Goal: Task Accomplishment & Management: Manage account settings

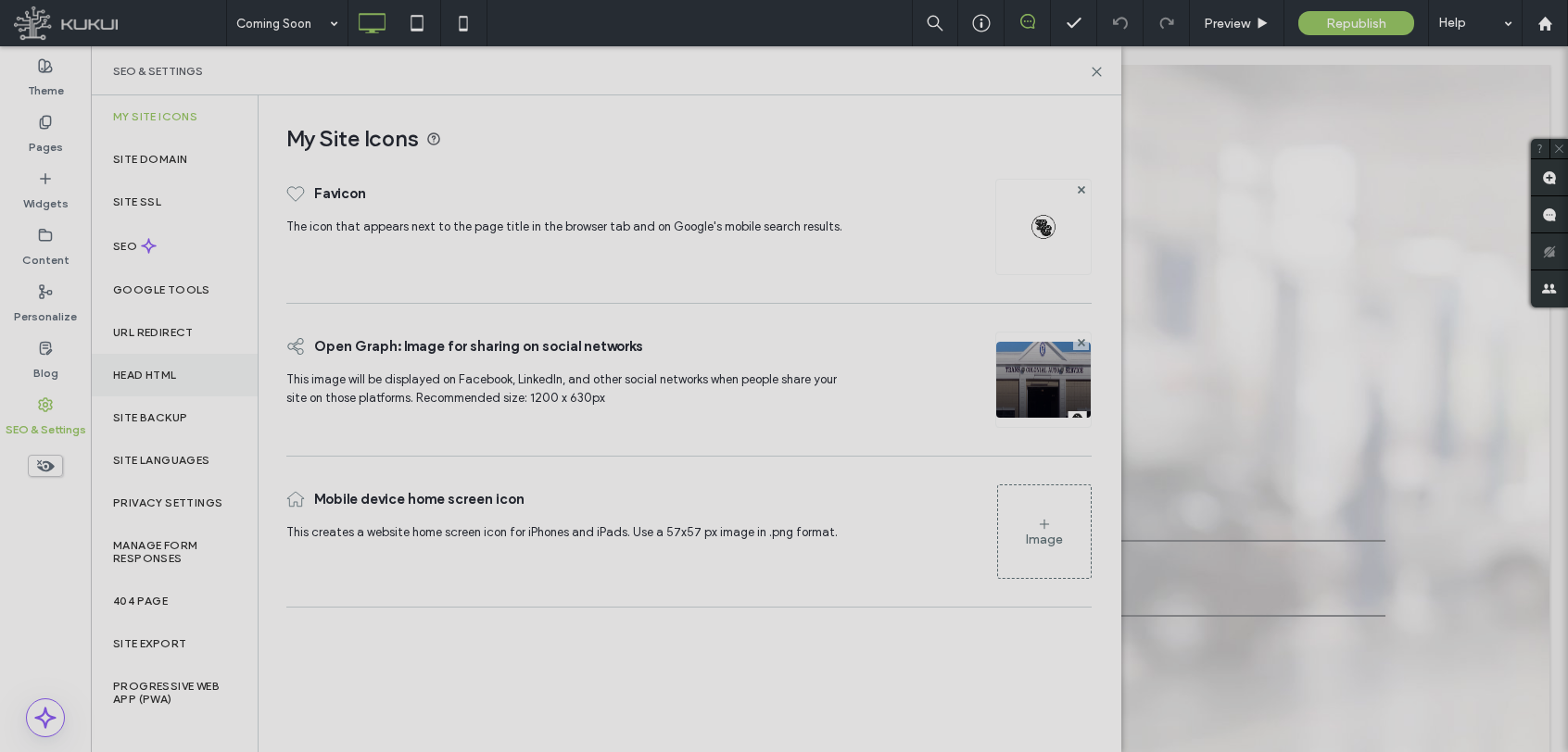
click at [132, 383] on div "Head HTML" at bounding box center [173, 375] width 166 height 42
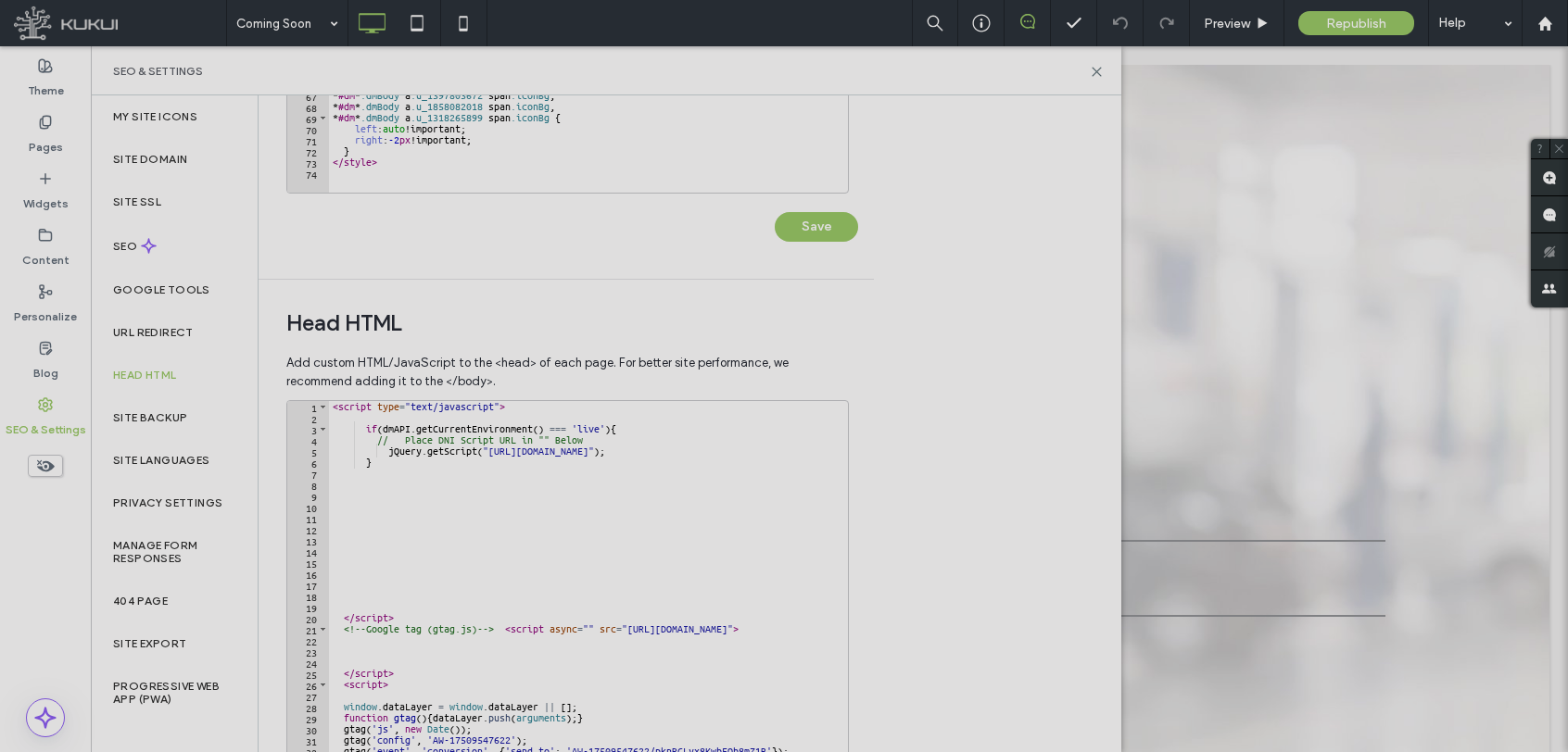
scroll to position [517, 0]
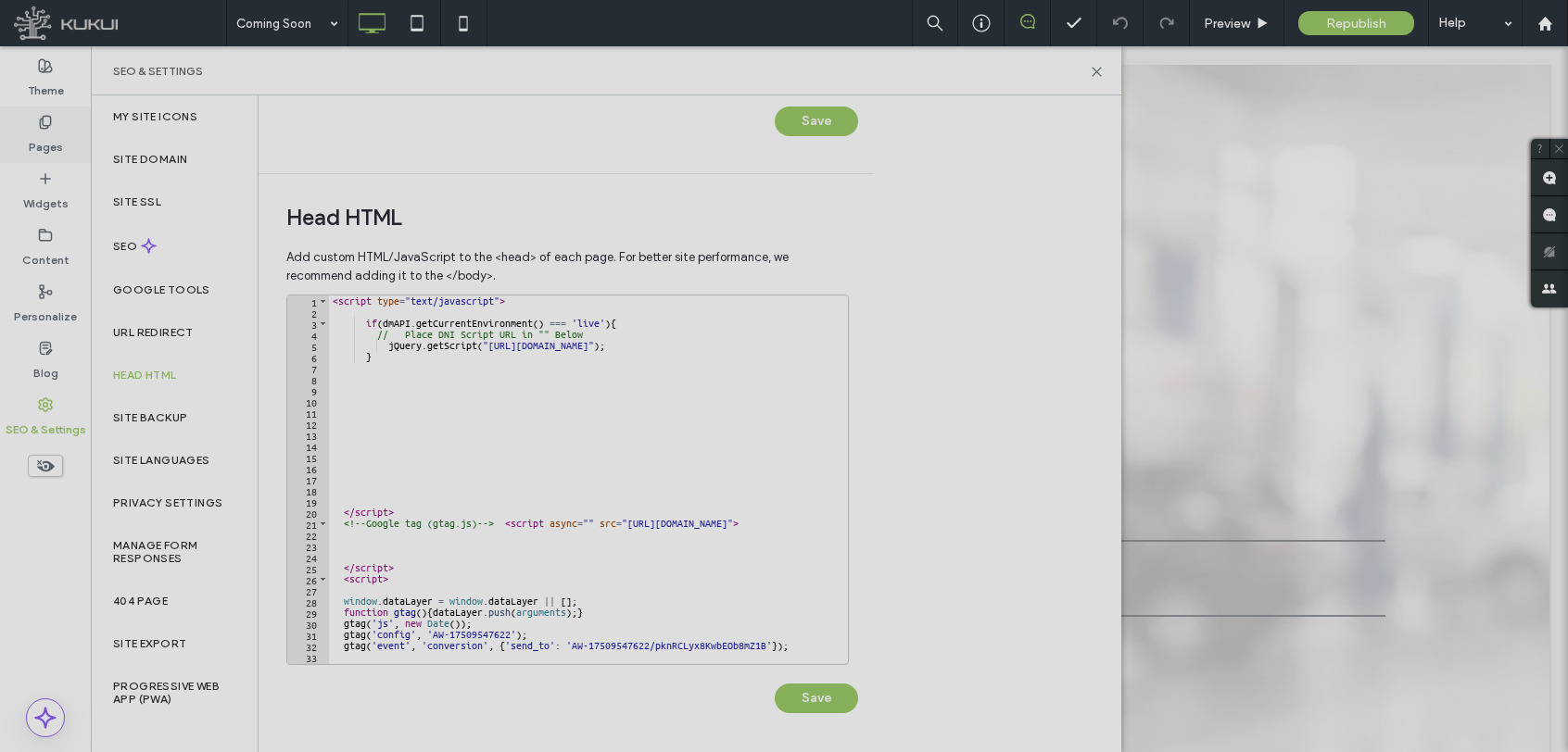
click at [46, 150] on label "Pages" at bounding box center [46, 142] width 35 height 26
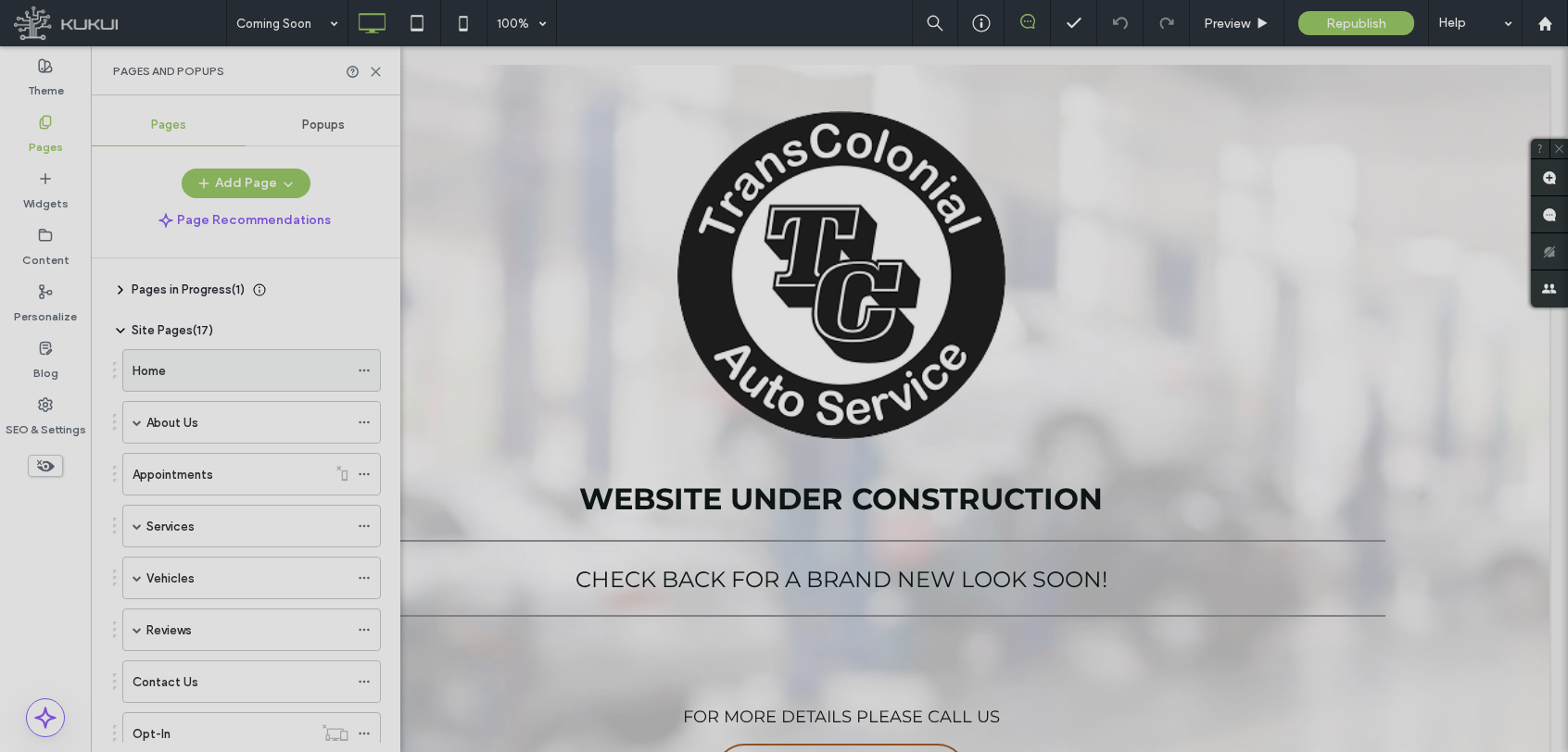
click at [297, 370] on div "Home" at bounding box center [240, 371] width 216 height 19
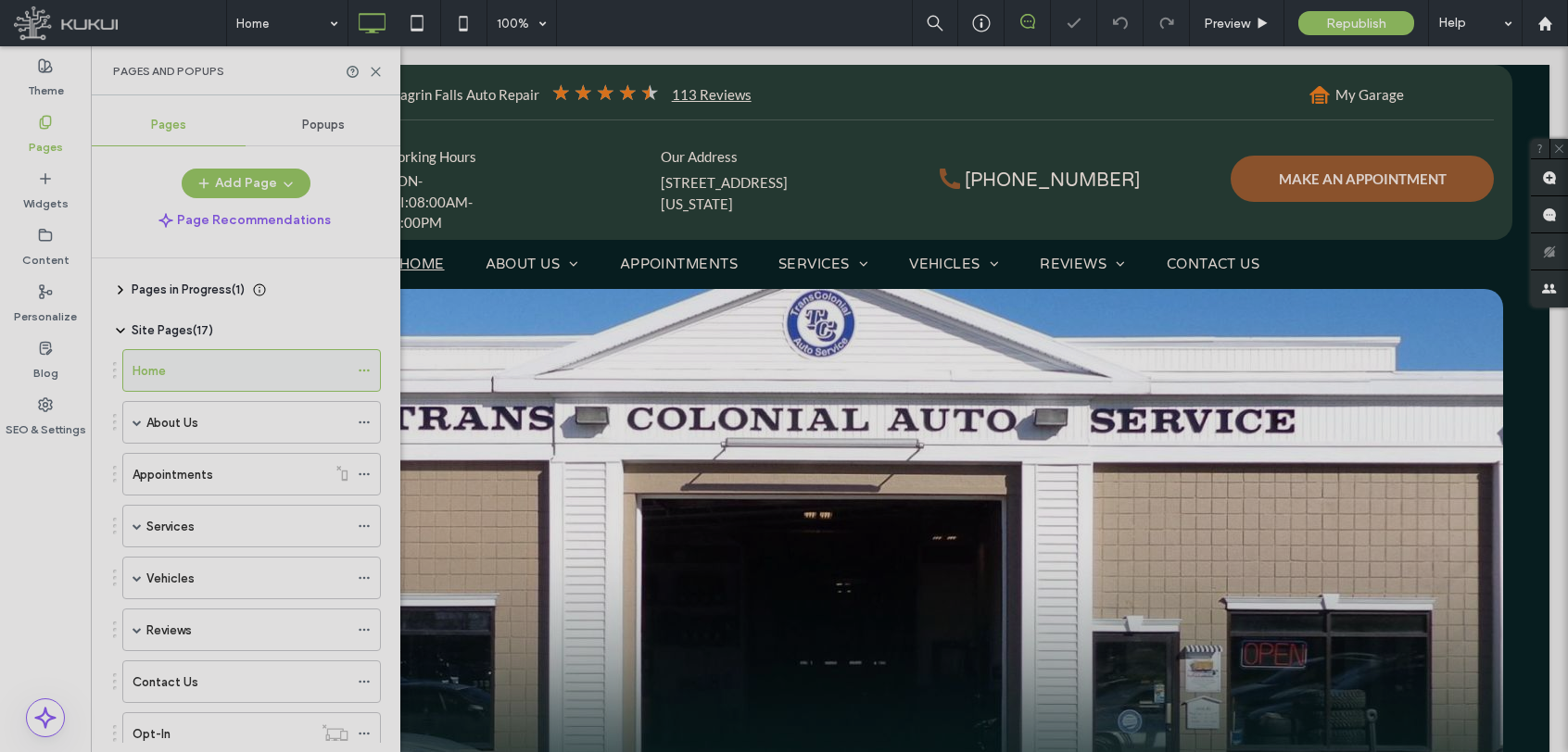
click at [365, 374] on icon at bounding box center [364, 370] width 13 height 13
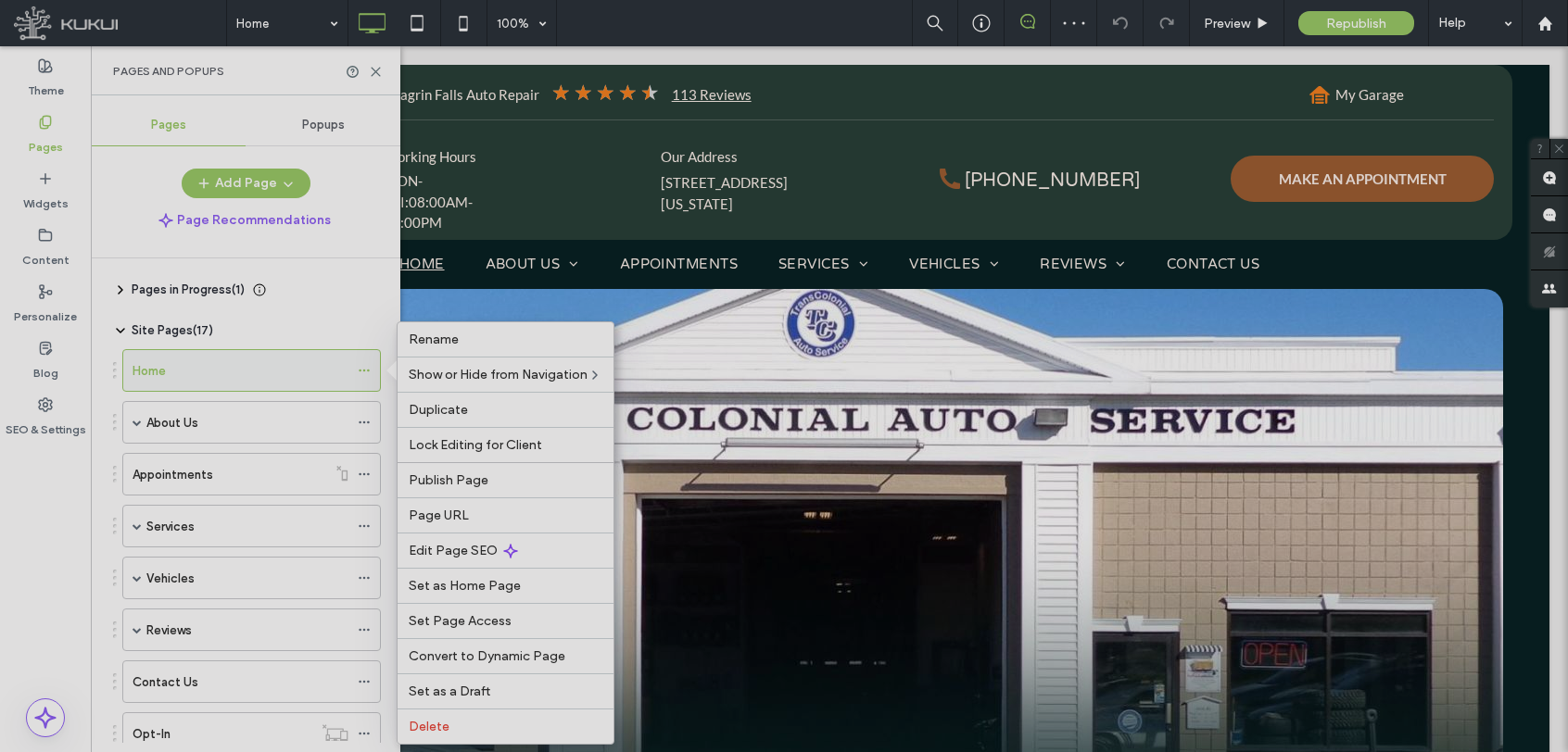
click at [365, 374] on icon at bounding box center [364, 370] width 13 height 13
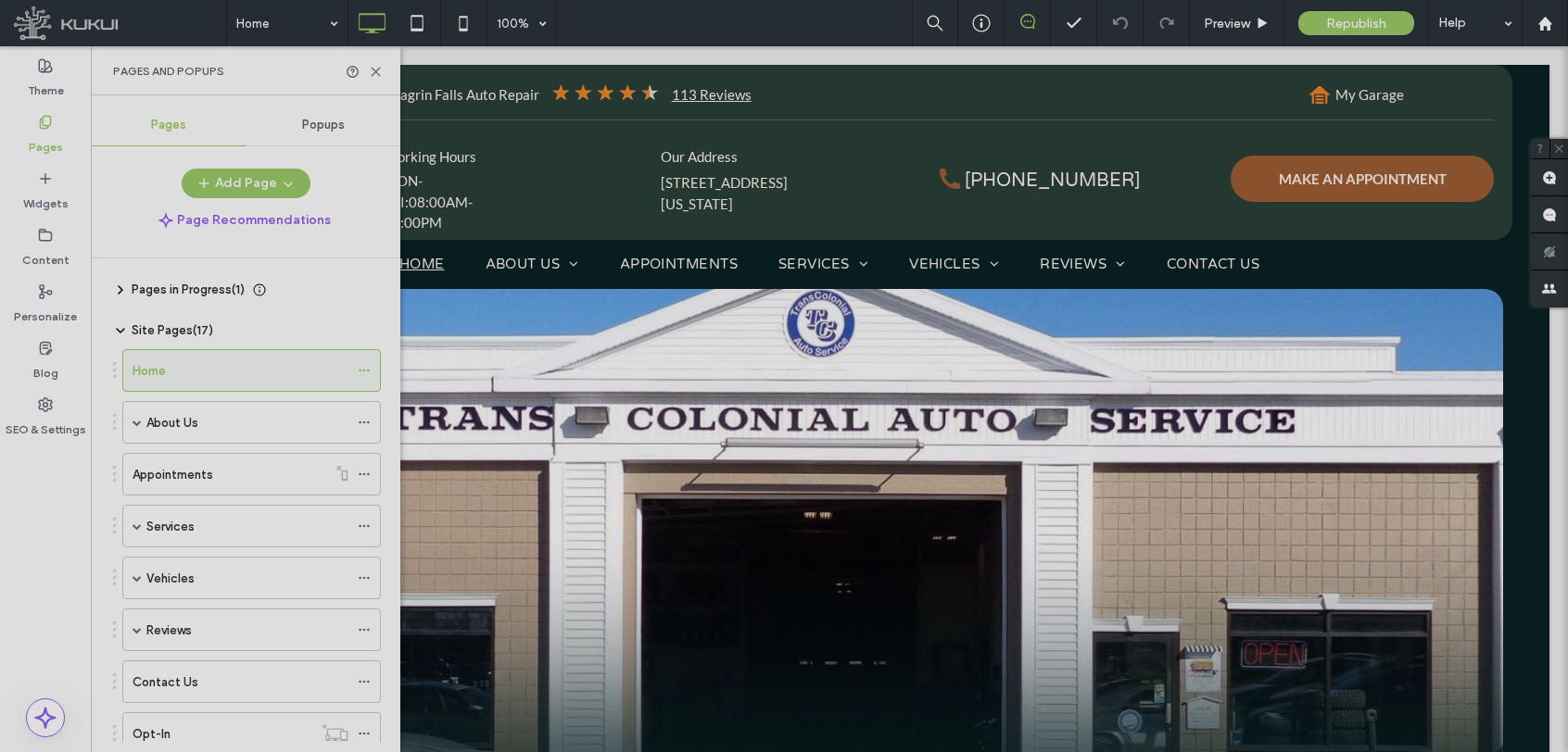
click at [160, 380] on label "Home" at bounding box center [149, 371] width 34 height 33
click at [360, 372] on icon at bounding box center [364, 370] width 13 height 13
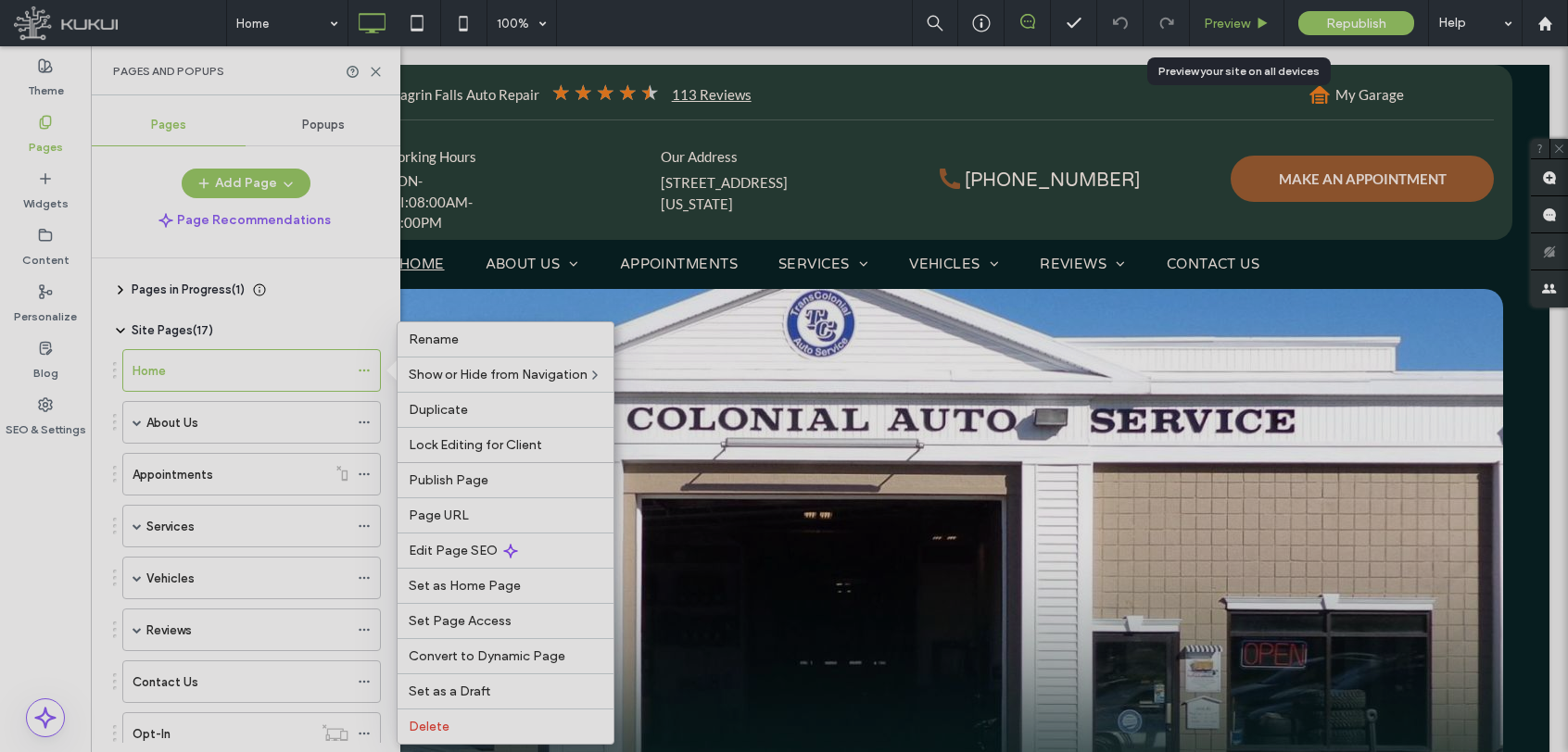
click at [1234, 22] on span "Preview" at bounding box center [1227, 23] width 46 height 15
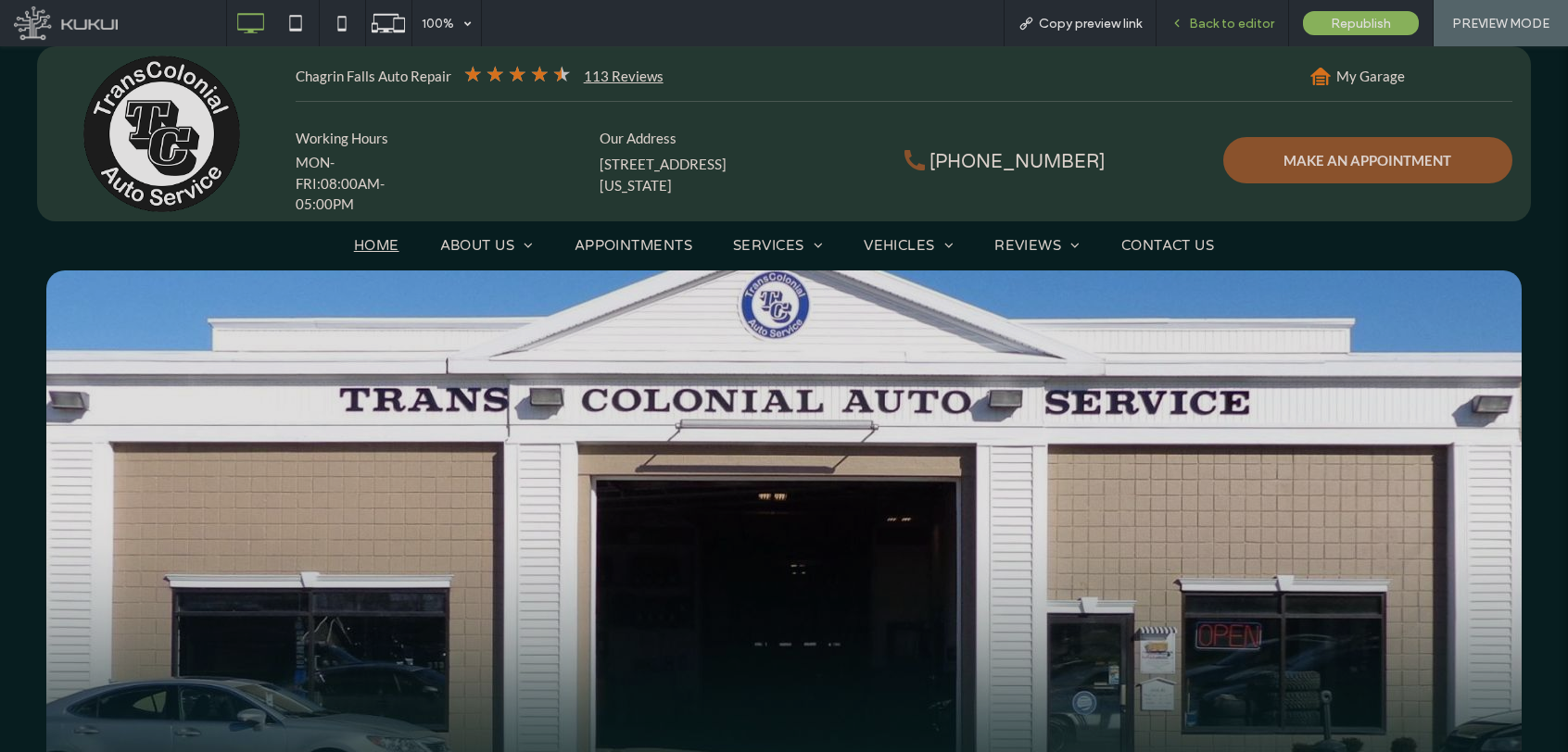
click at [1199, 15] on span "Back to editor" at bounding box center [1231, 23] width 86 height 15
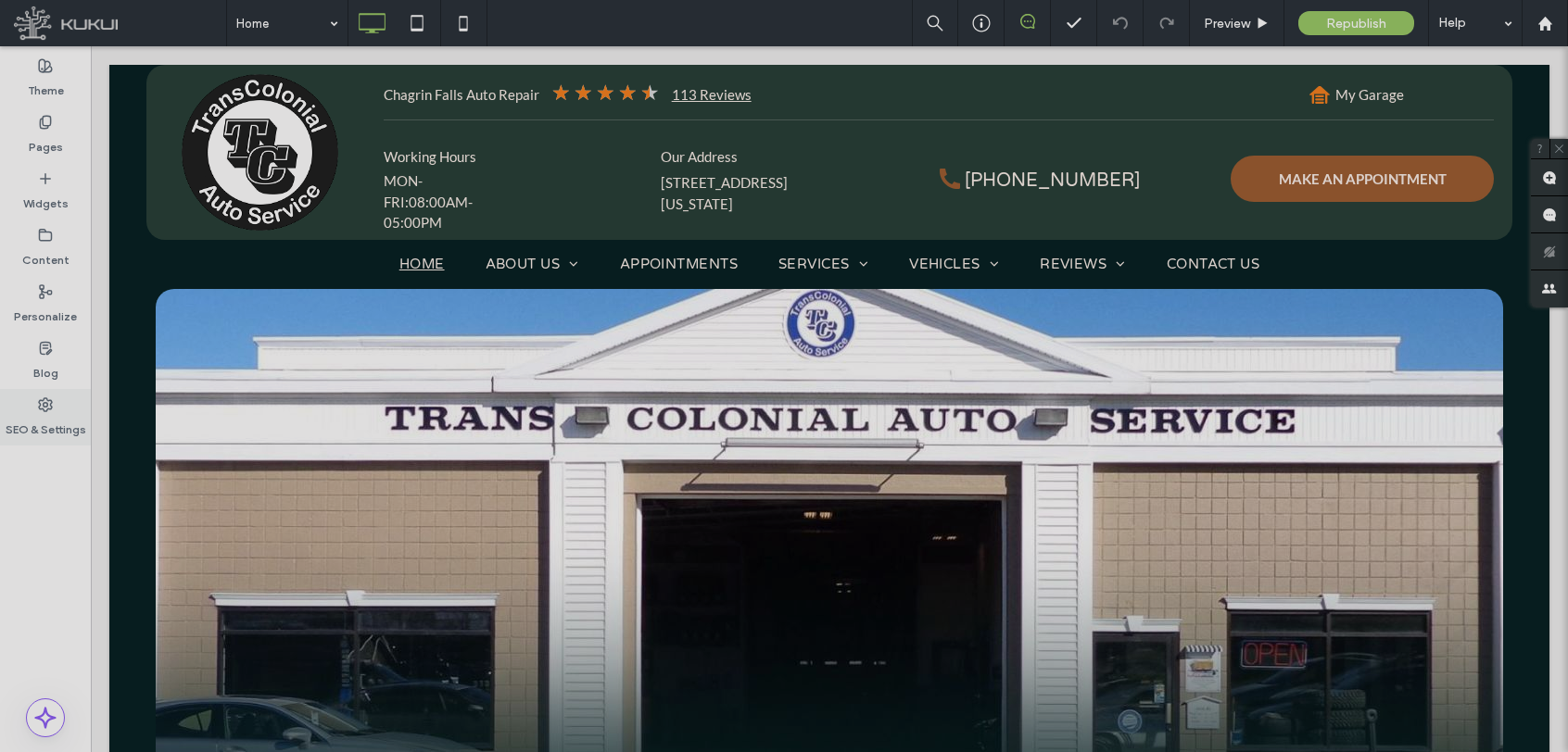
click at [44, 414] on label "SEO & Settings" at bounding box center [46, 425] width 81 height 26
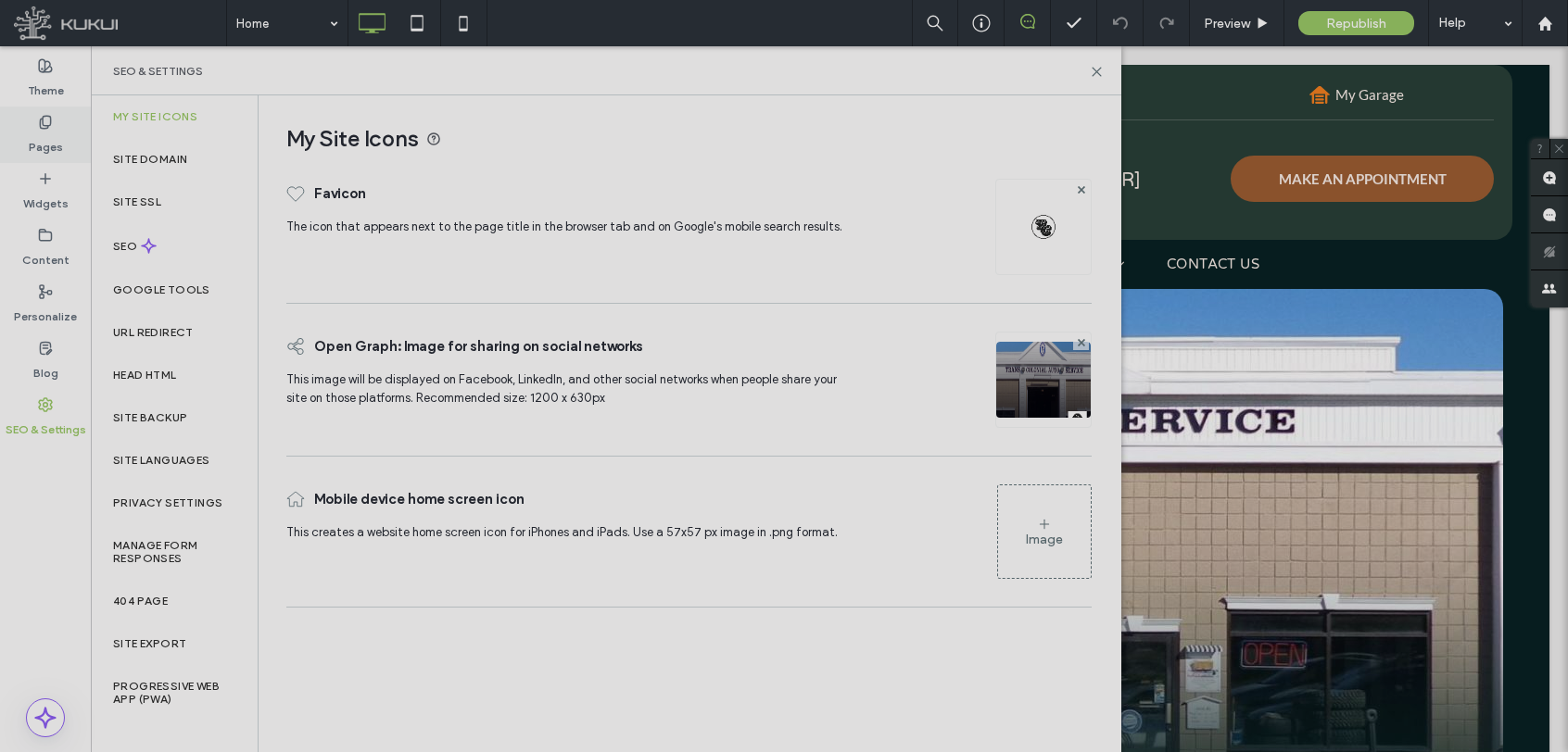
click at [53, 131] on label "Pages" at bounding box center [46, 142] width 35 height 26
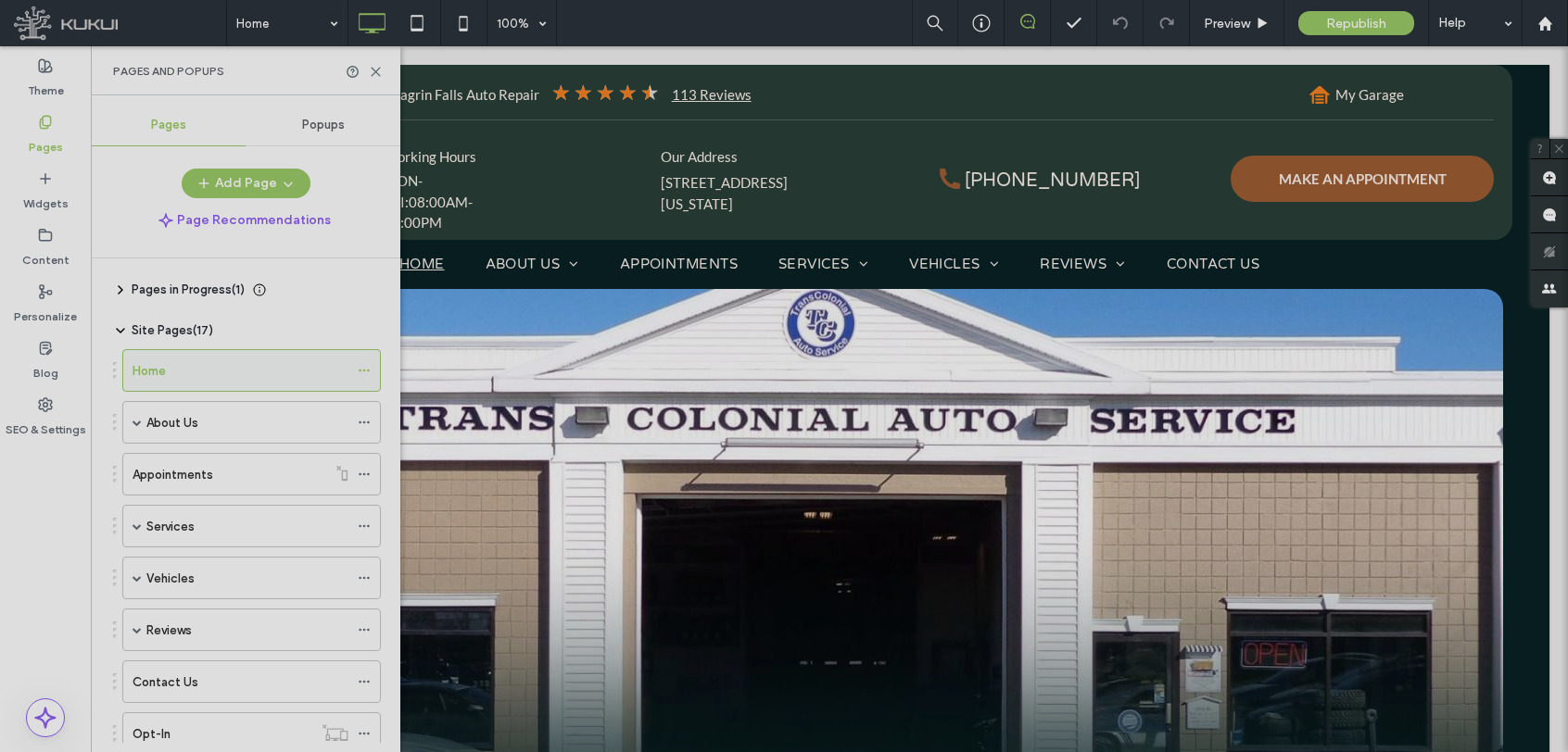
click at [261, 369] on div "Home" at bounding box center [240, 371] width 216 height 19
click at [362, 373] on icon at bounding box center [364, 370] width 13 height 13
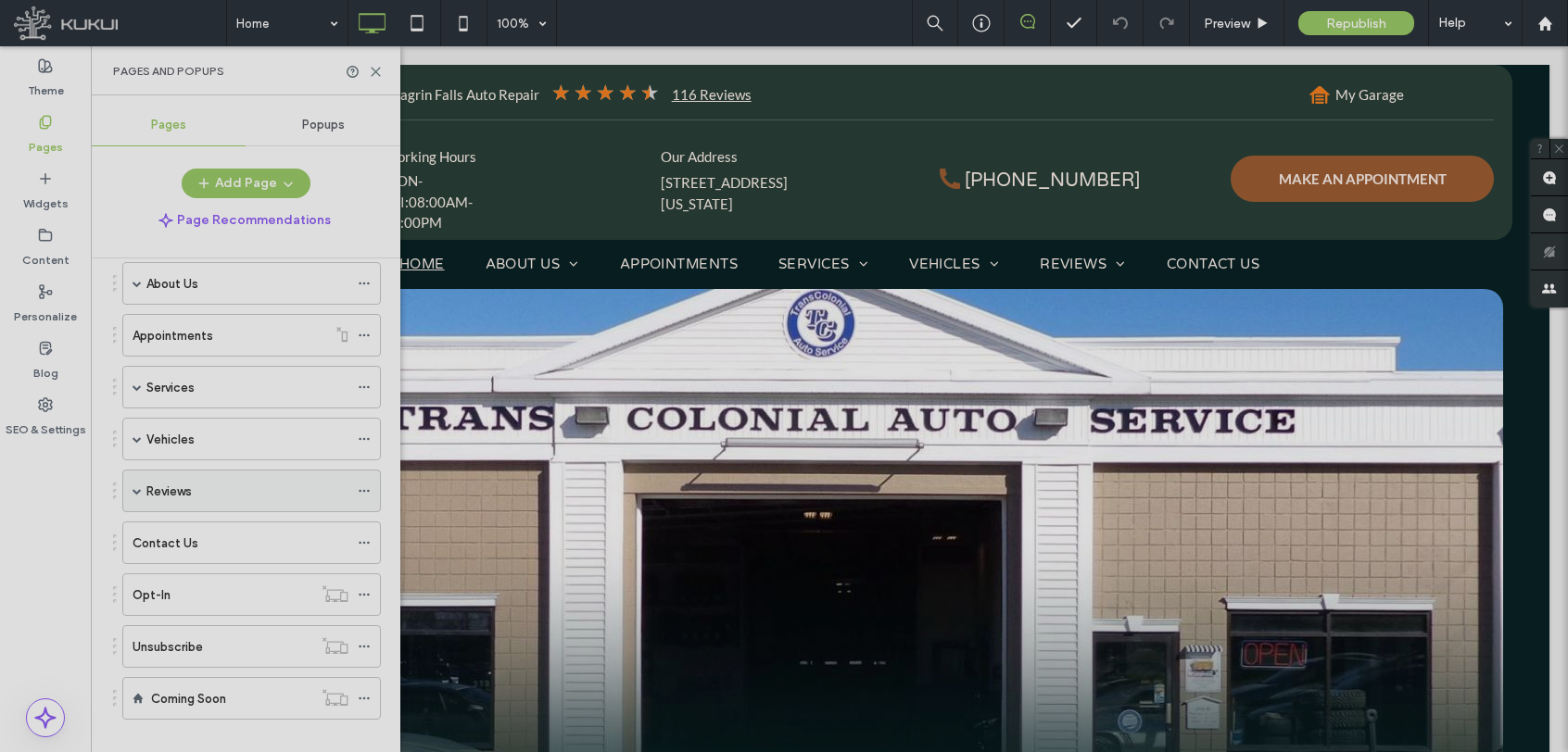
scroll to position [163, 0]
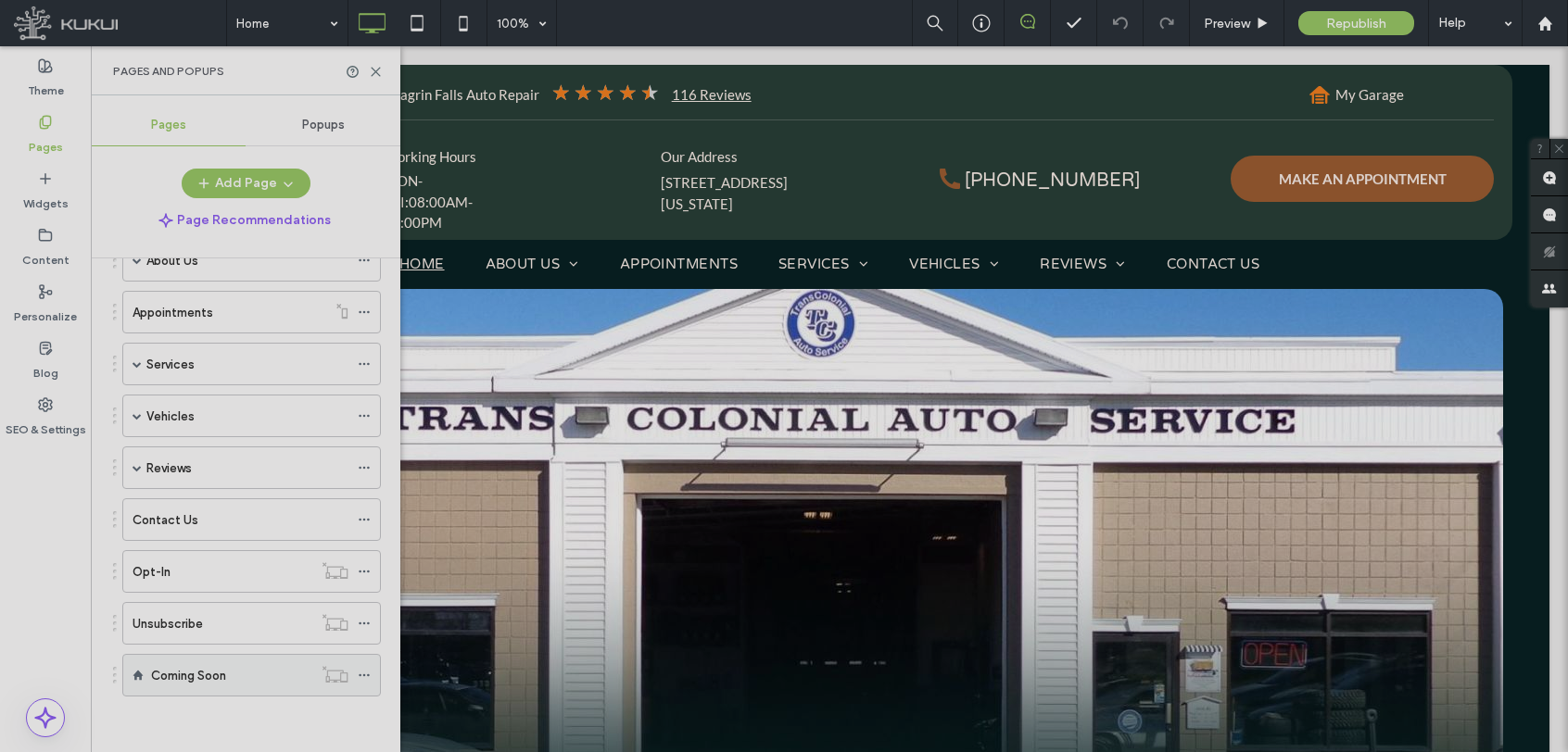
click at [216, 673] on label "Coming Soon" at bounding box center [189, 676] width 75 height 33
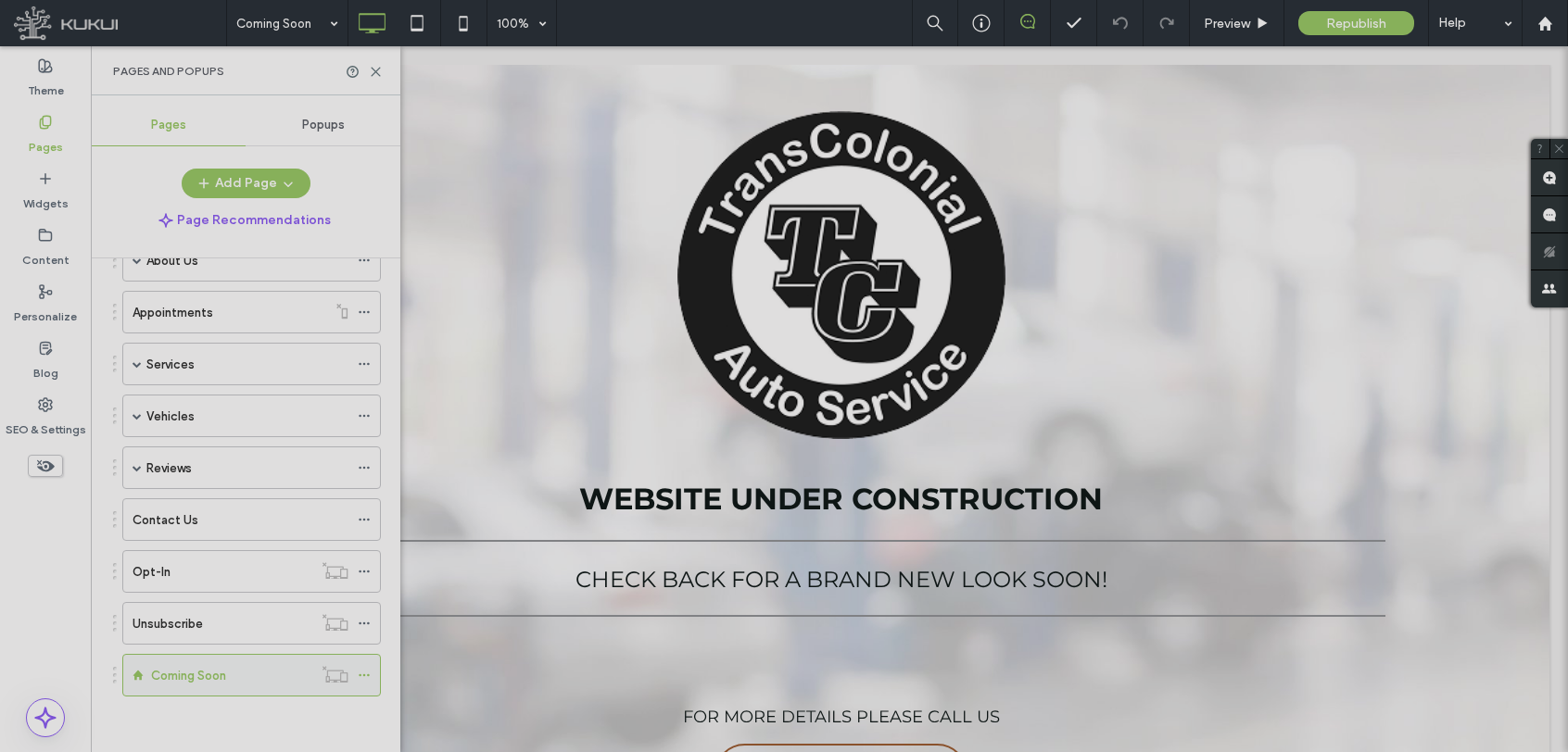
click at [361, 674] on use at bounding box center [364, 675] width 11 height 3
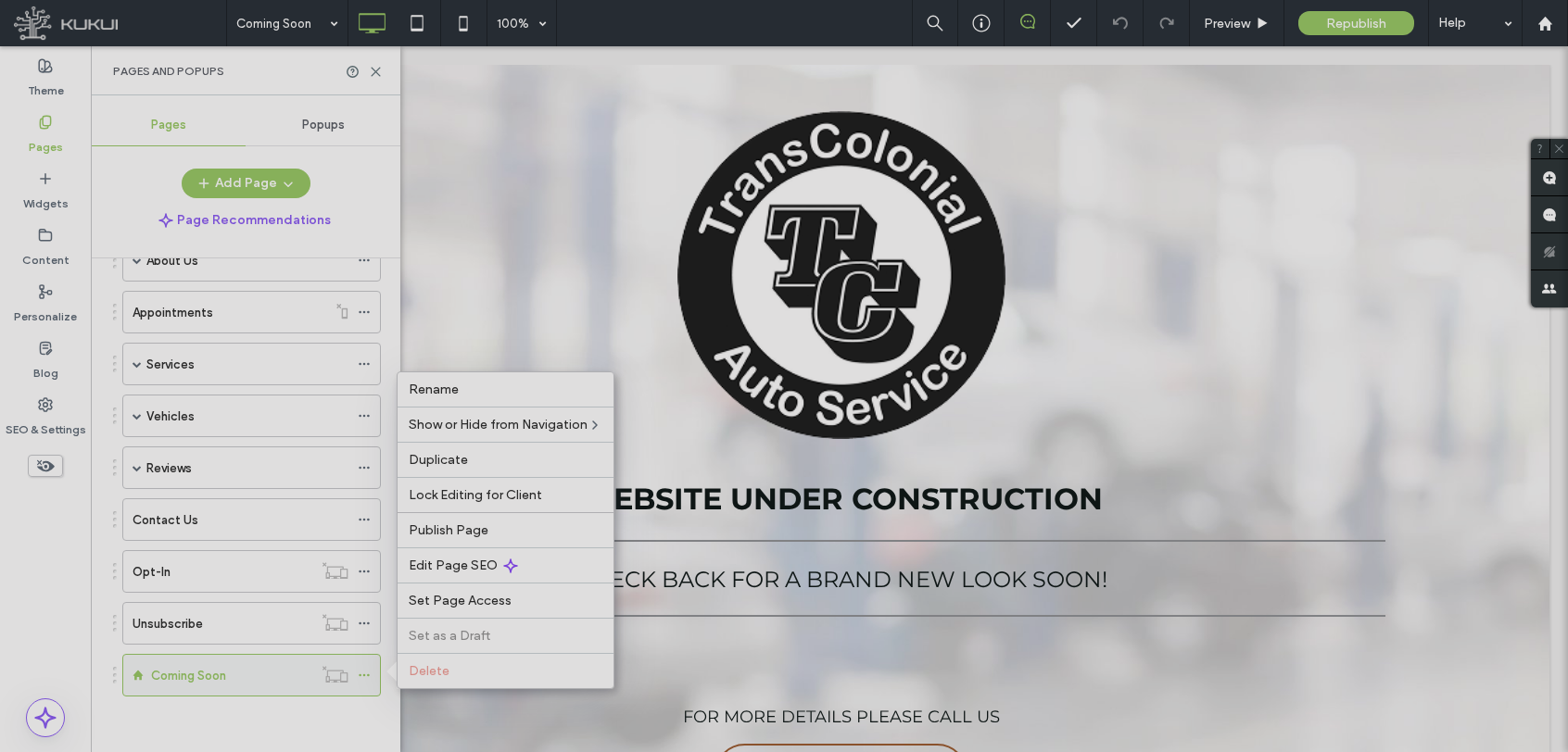
click at [366, 676] on icon at bounding box center [364, 675] width 13 height 13
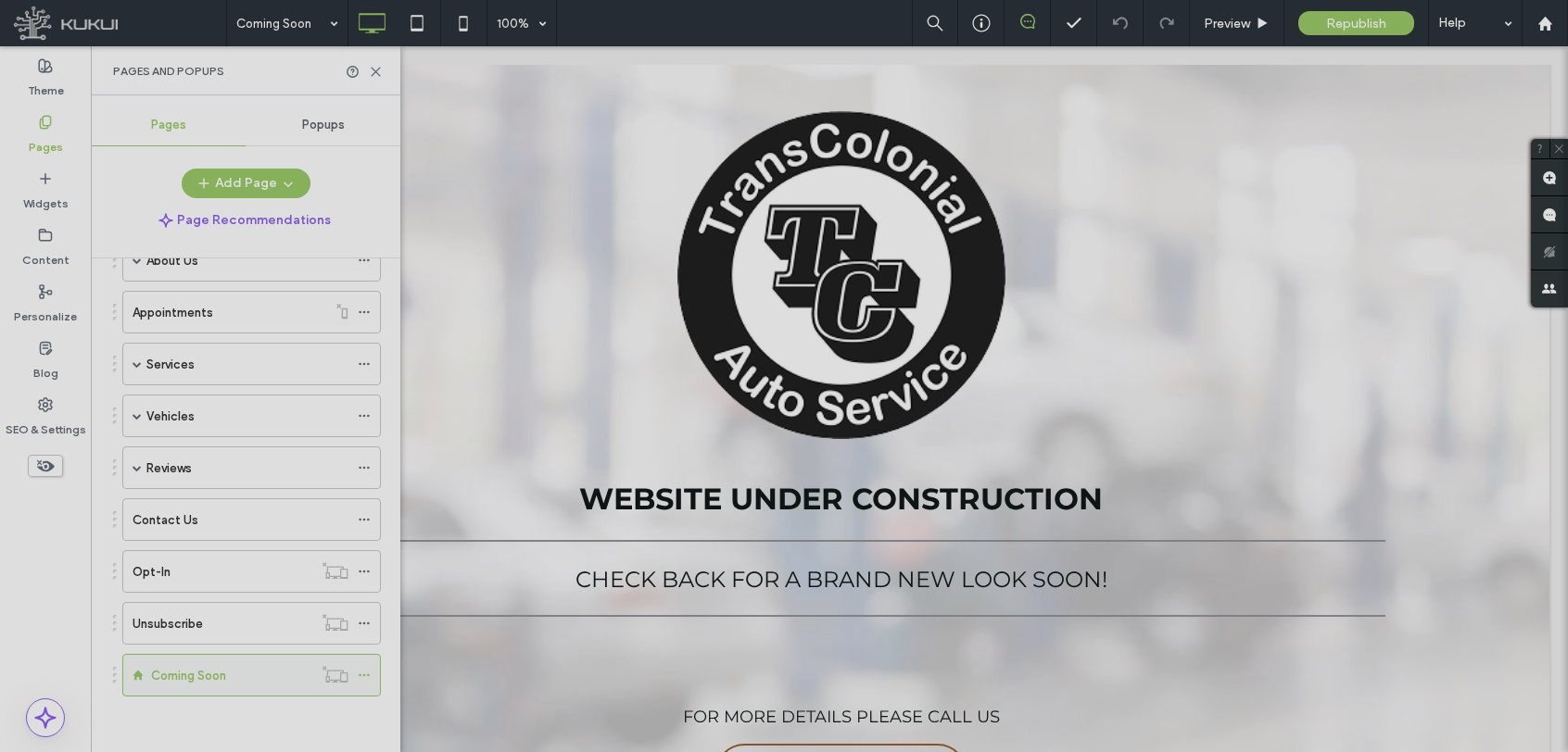
click at [366, 676] on icon at bounding box center [364, 675] width 13 height 13
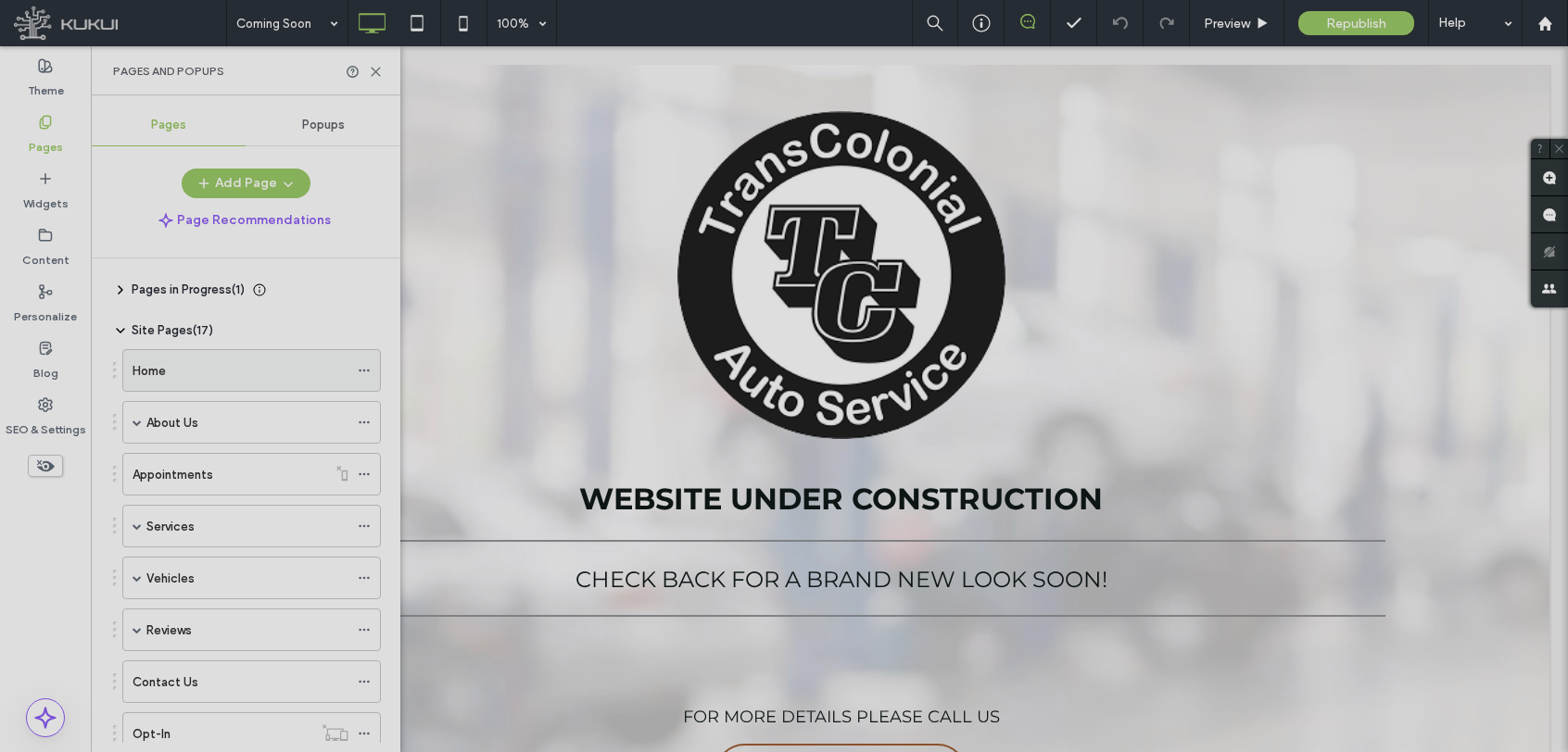
click at [268, 357] on div "Home" at bounding box center [240, 370] width 216 height 40
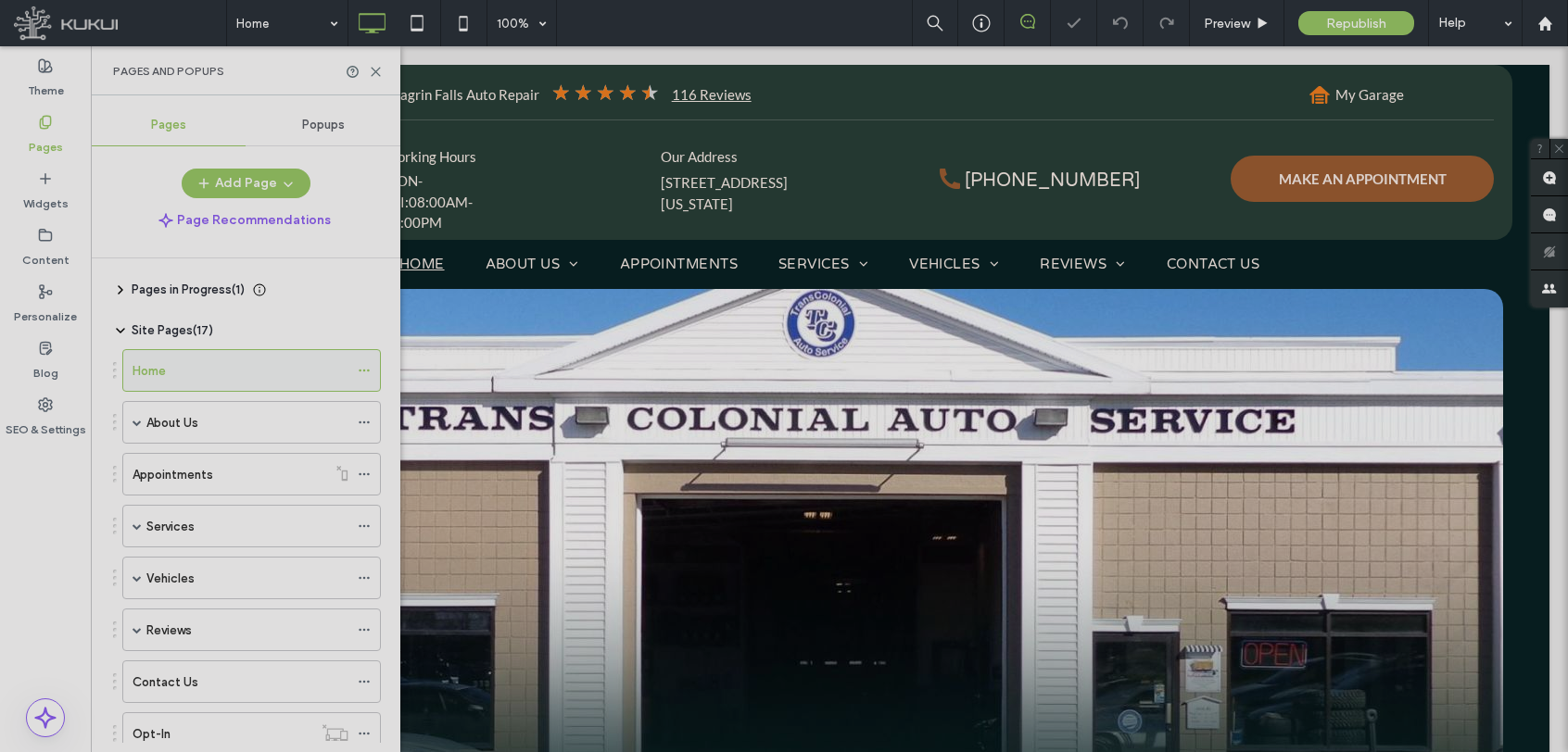
click at [369, 370] on use at bounding box center [364, 370] width 11 height 3
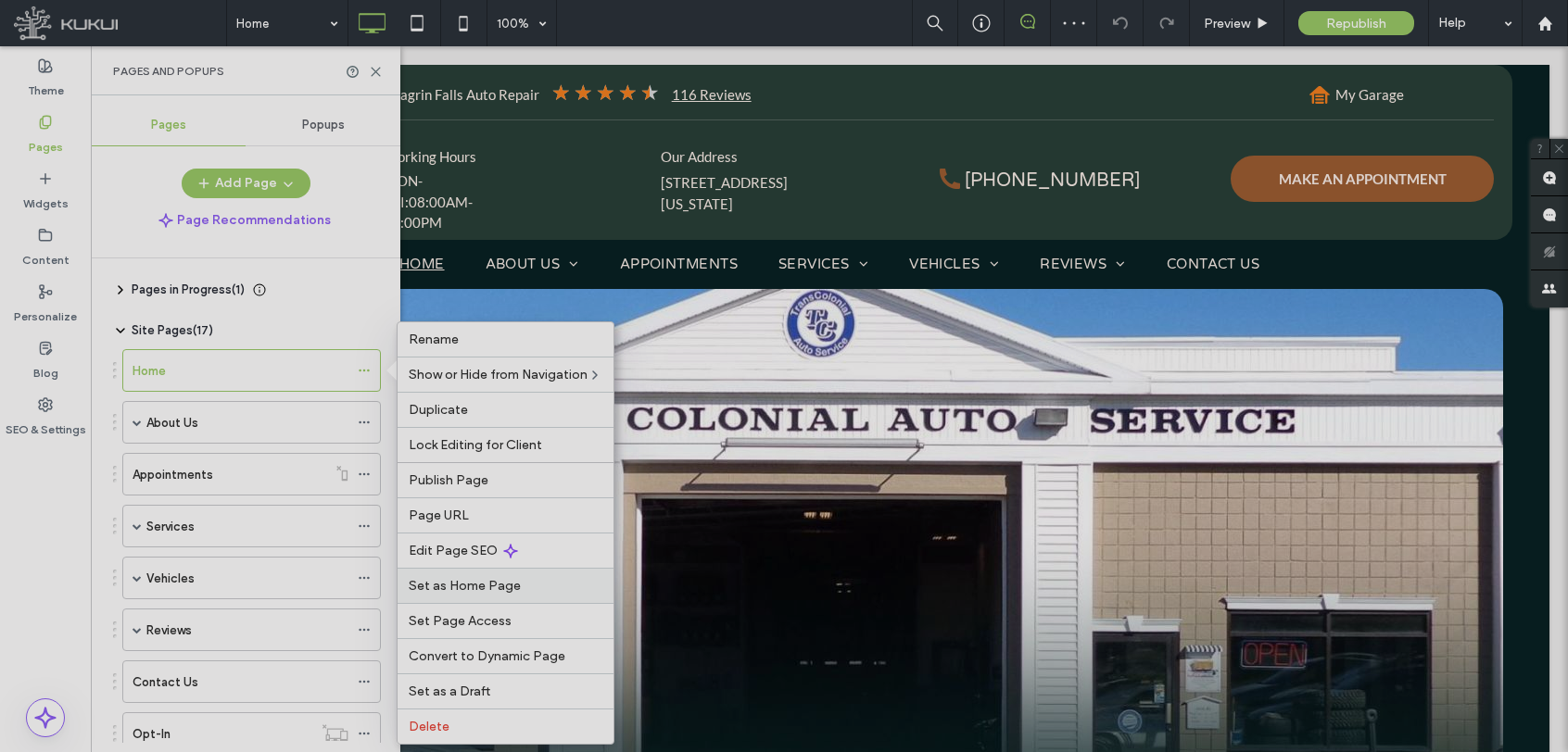
click at [420, 598] on div "Set as Home Page" at bounding box center [505, 586] width 216 height 36
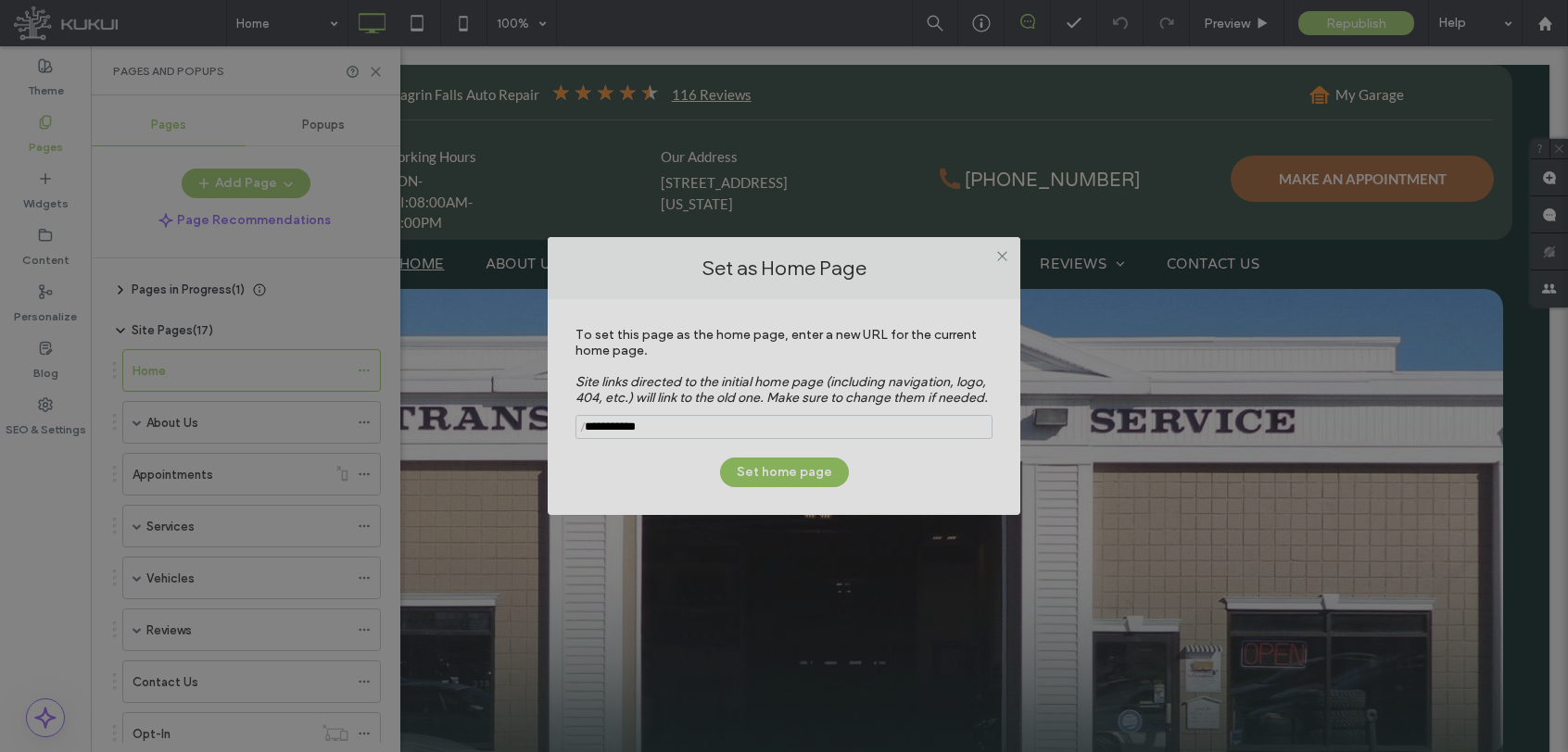
click at [787, 423] on input "notEmpty" at bounding box center [784, 427] width 417 height 24
click at [694, 425] on input "notEmpty" at bounding box center [784, 427] width 417 height 24
click at [695, 425] on input "notEmpty" at bounding box center [784, 427] width 417 height 24
click at [696, 425] on input "notEmpty" at bounding box center [784, 427] width 417 height 24
paste input "**********"
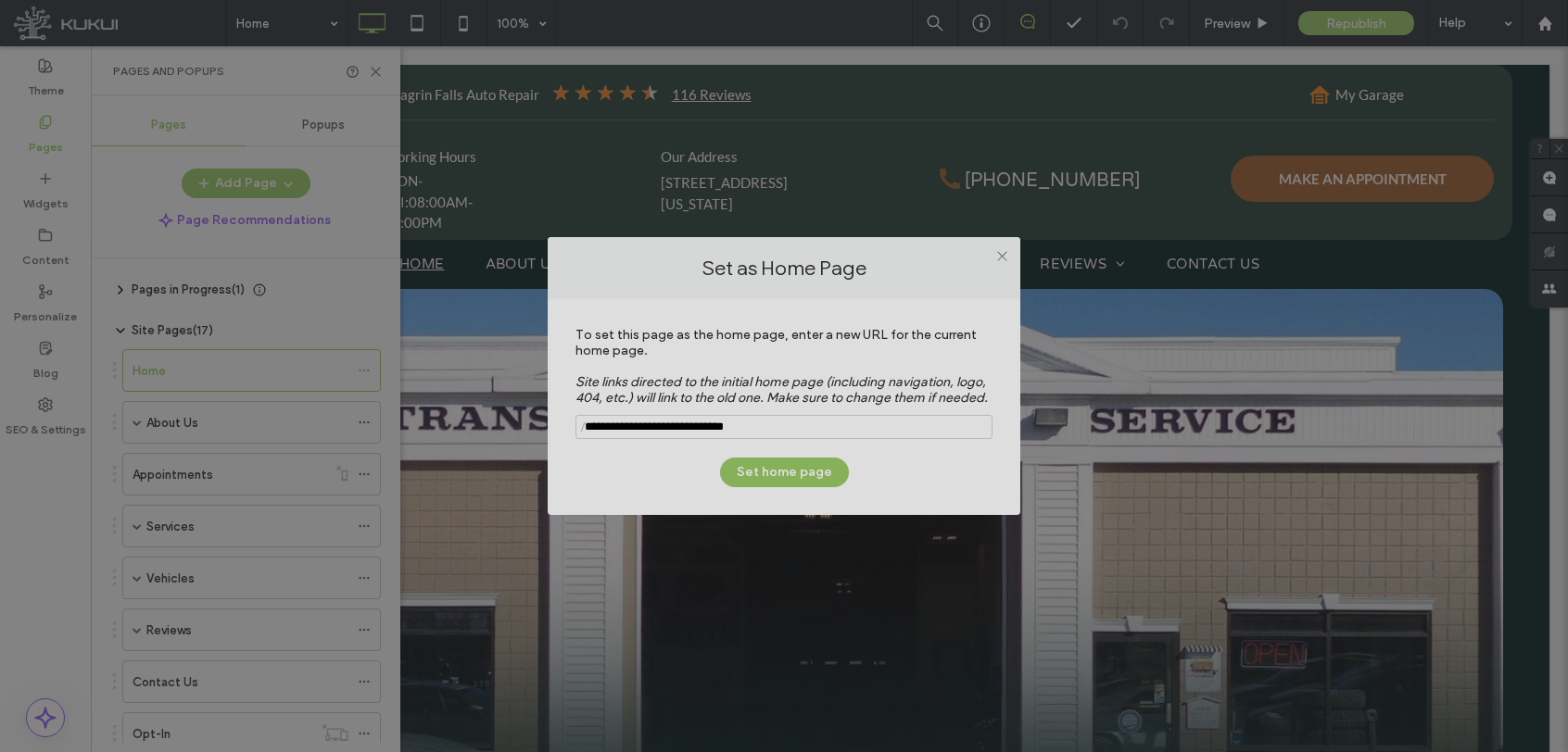
drag, startPoint x: 756, startPoint y: 428, endPoint x: 544, endPoint y: 439, distance: 212.3
click at [544, 439] on div "Set as Home Page To set this page as the home page, enter a new URL for the cur…" at bounding box center [784, 376] width 1568 height 752
type input "*"
click at [614, 419] on input "notEmpty" at bounding box center [784, 427] width 417 height 24
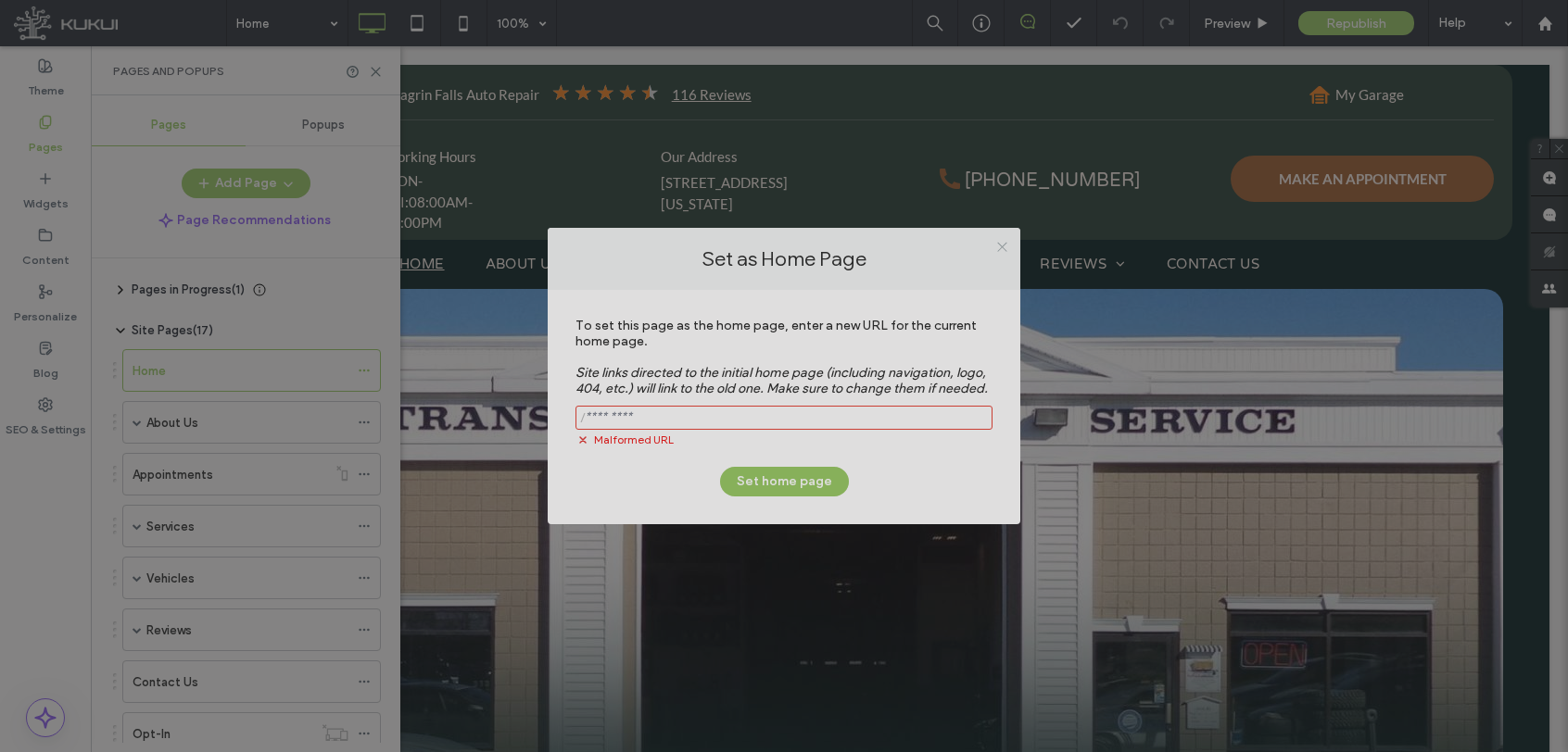
click at [1002, 263] on div "Set as Home Page" at bounding box center [783, 259] width 472 height 63
click at [1005, 238] on span at bounding box center [1002, 246] width 13 height 28
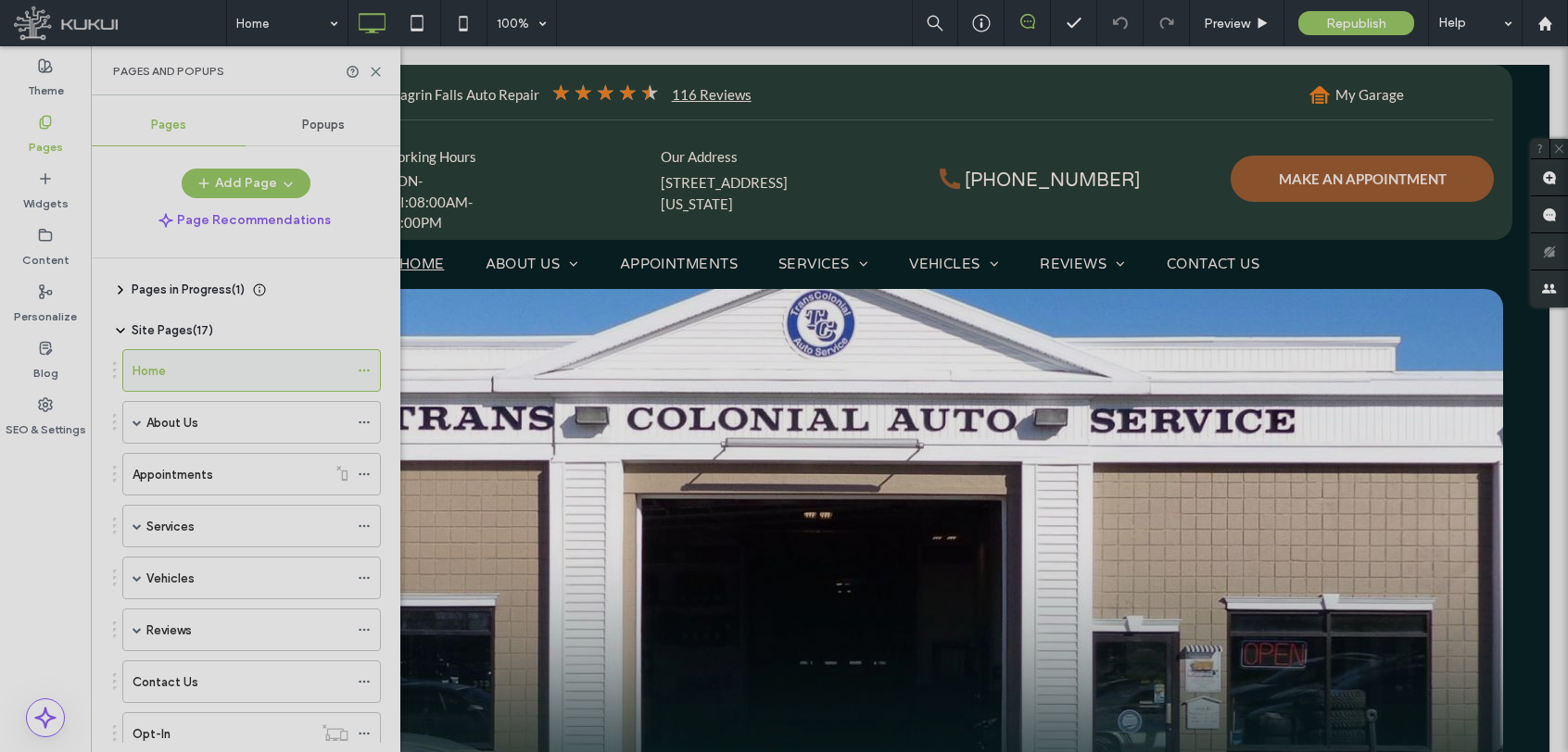
click at [365, 373] on icon at bounding box center [364, 370] width 13 height 13
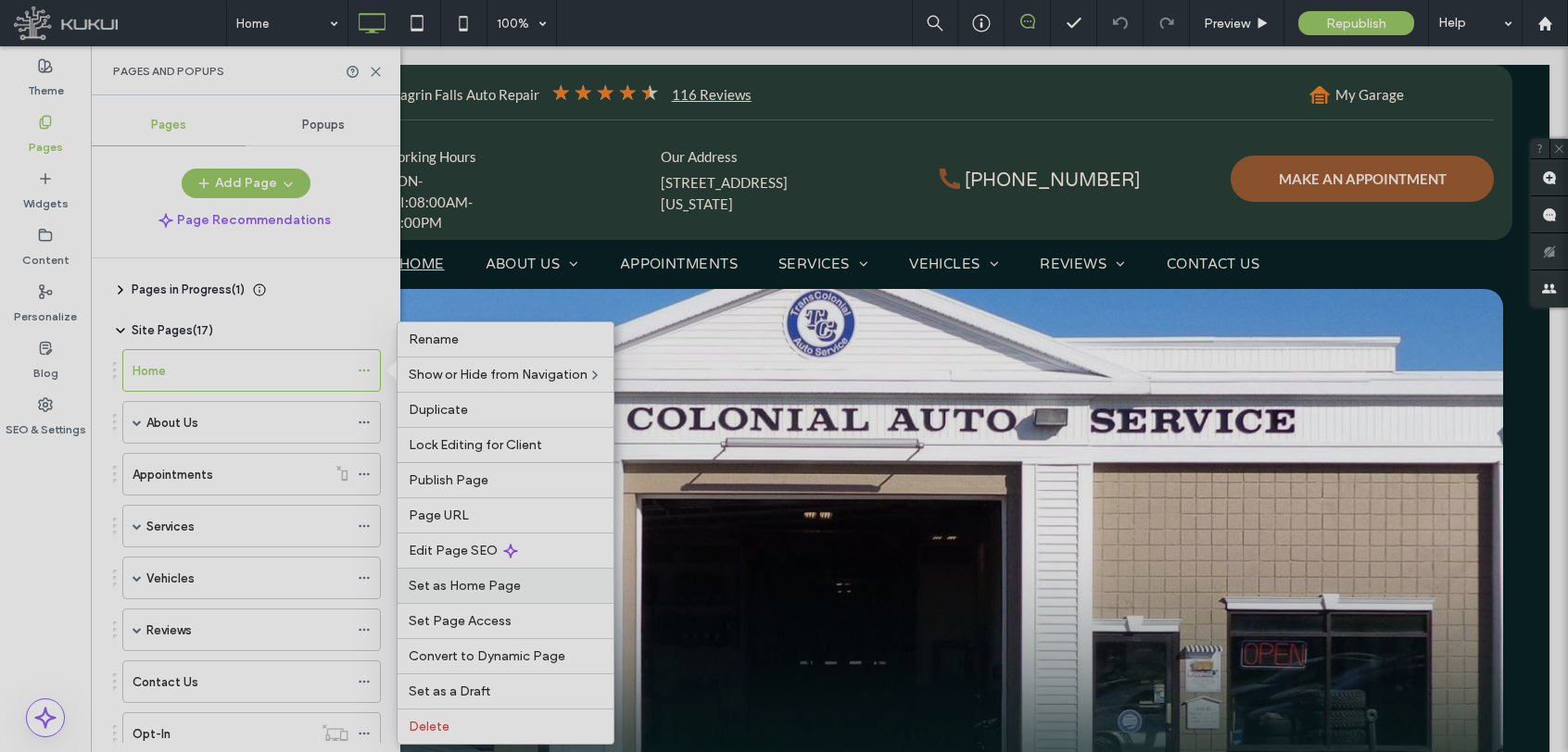
click at [490, 587] on span "Set as Home Page" at bounding box center [465, 586] width 113 height 15
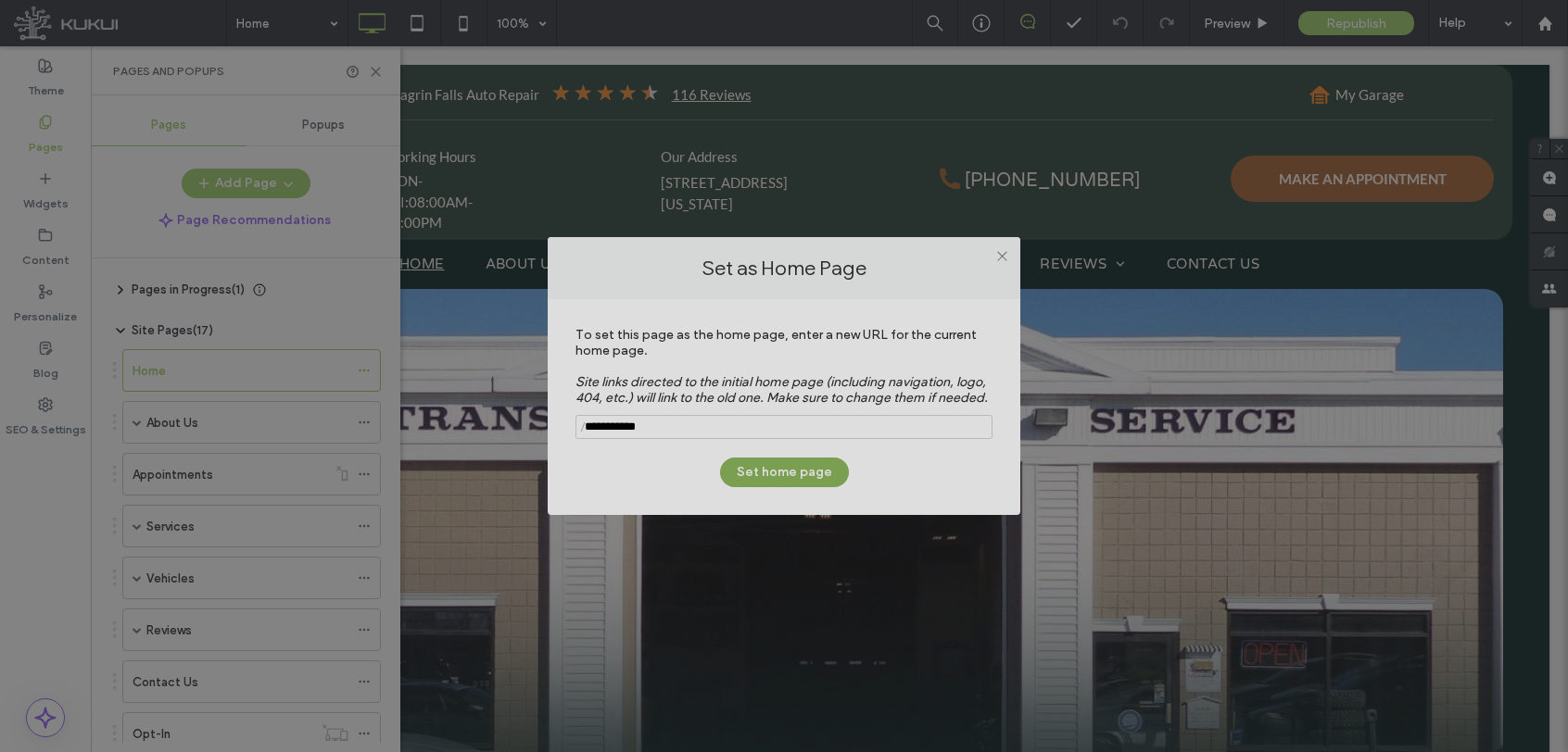
click at [761, 473] on button "Set home page" at bounding box center [785, 472] width 129 height 30
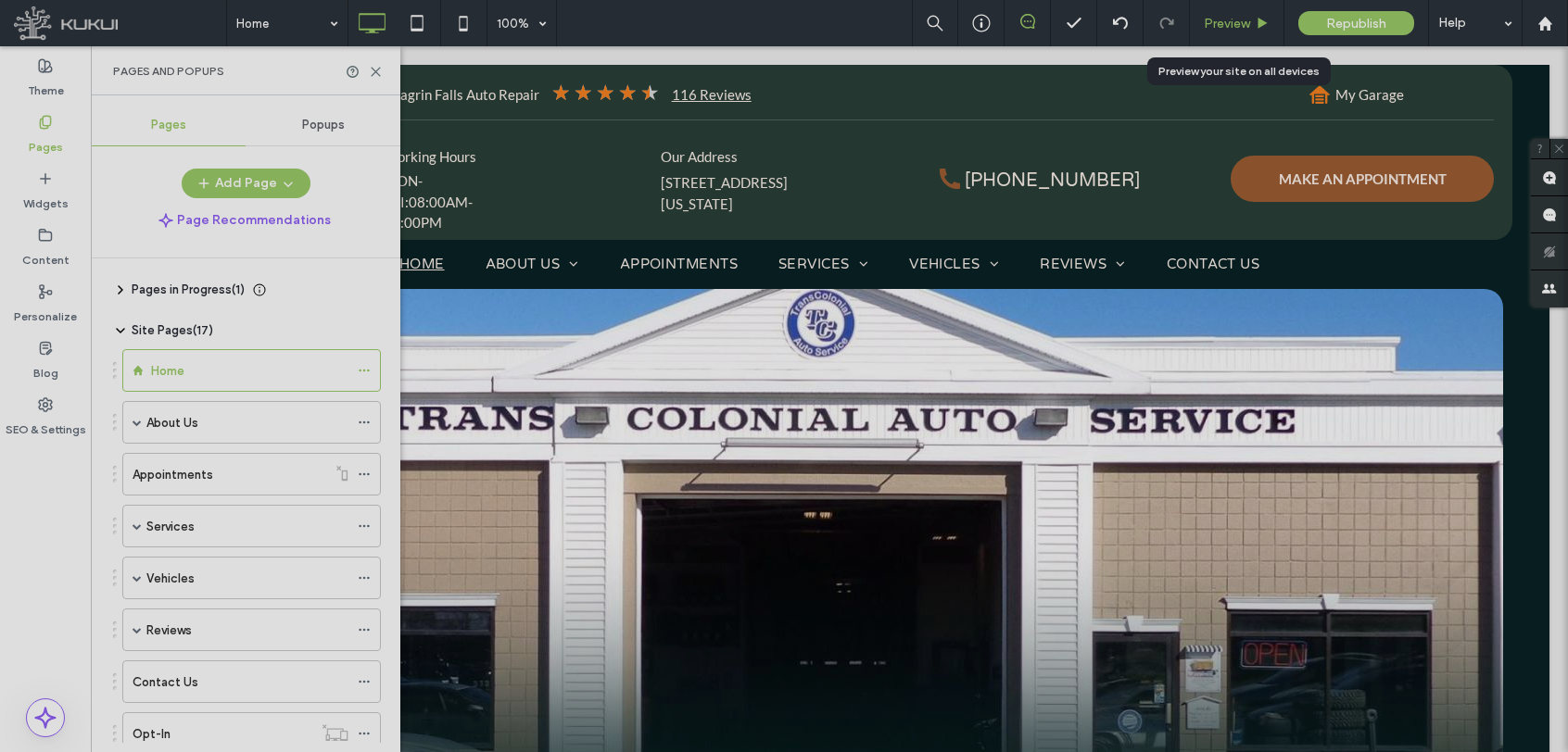
click at [1239, 25] on span "Preview" at bounding box center [1227, 23] width 46 height 15
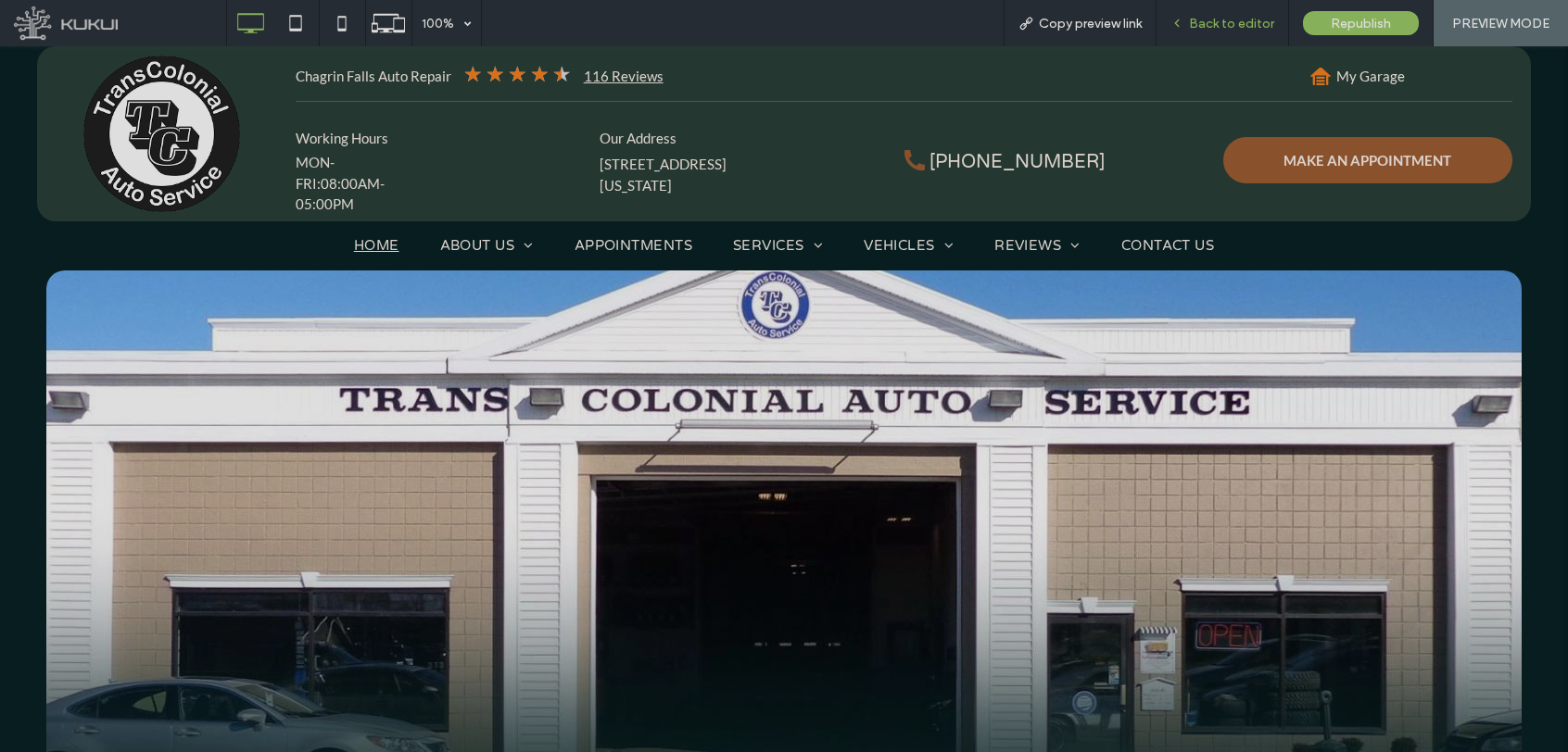
click at [1228, 16] on span "Back to editor" at bounding box center [1231, 23] width 86 height 15
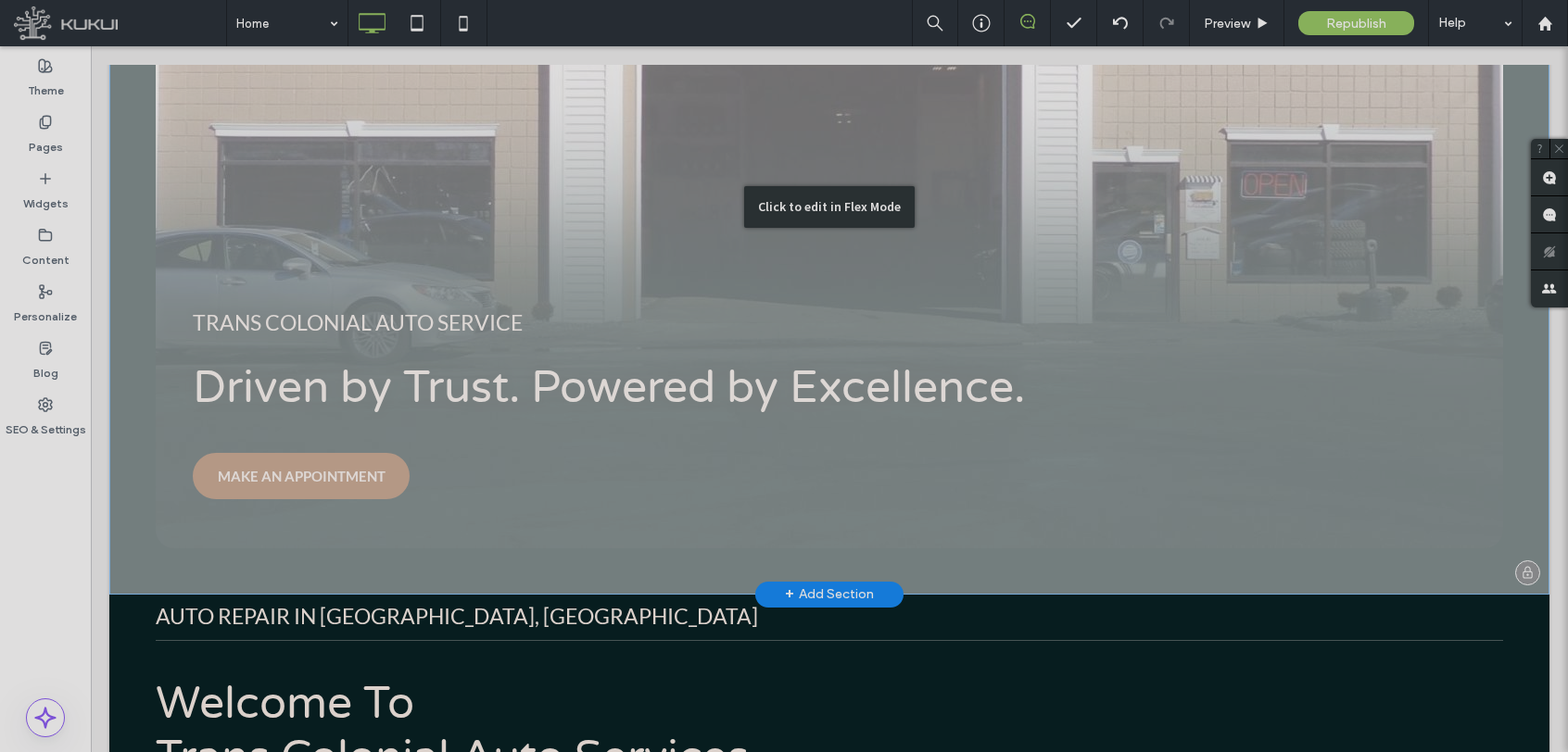
scroll to position [649, 0]
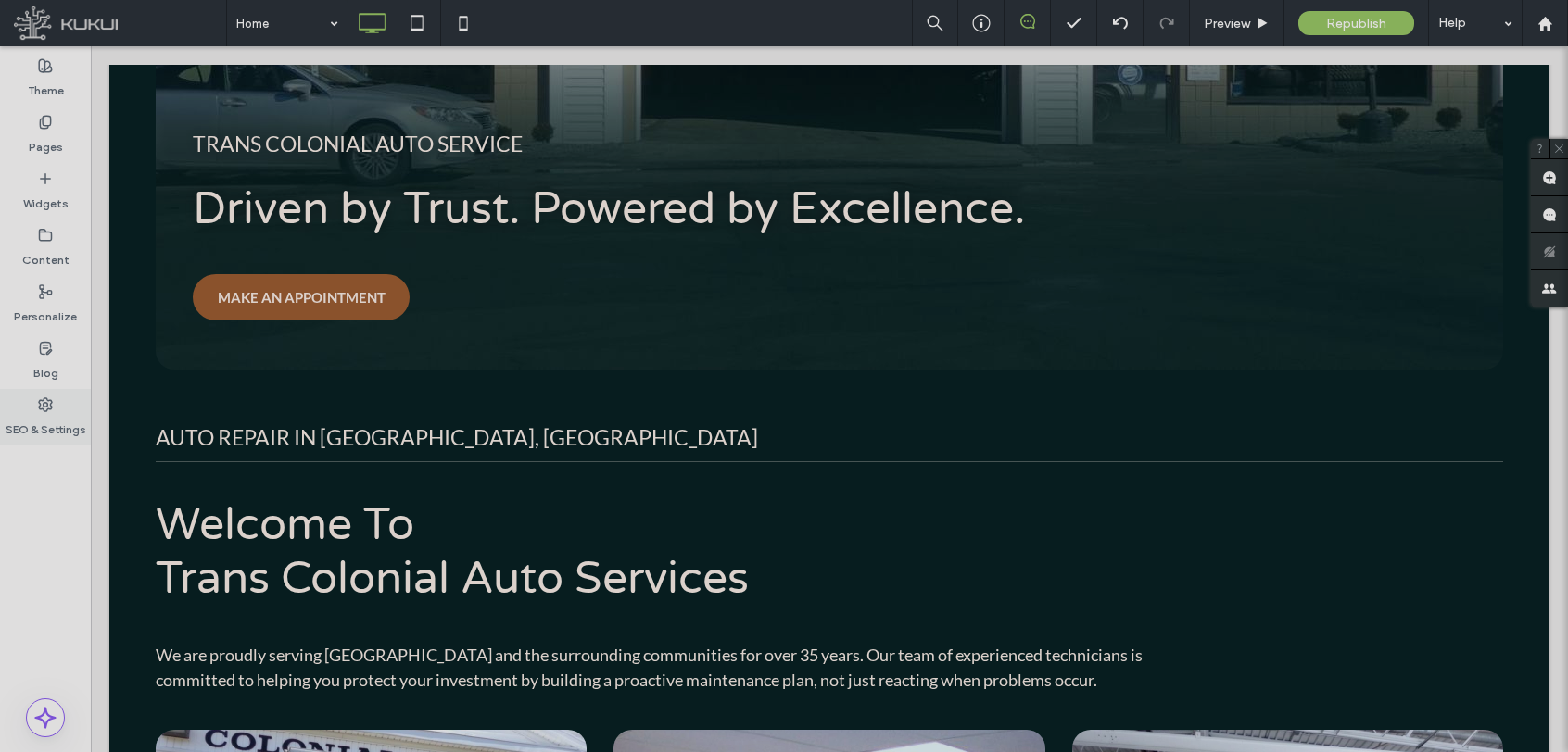
click at [41, 416] on label "SEO & Settings" at bounding box center [46, 425] width 81 height 26
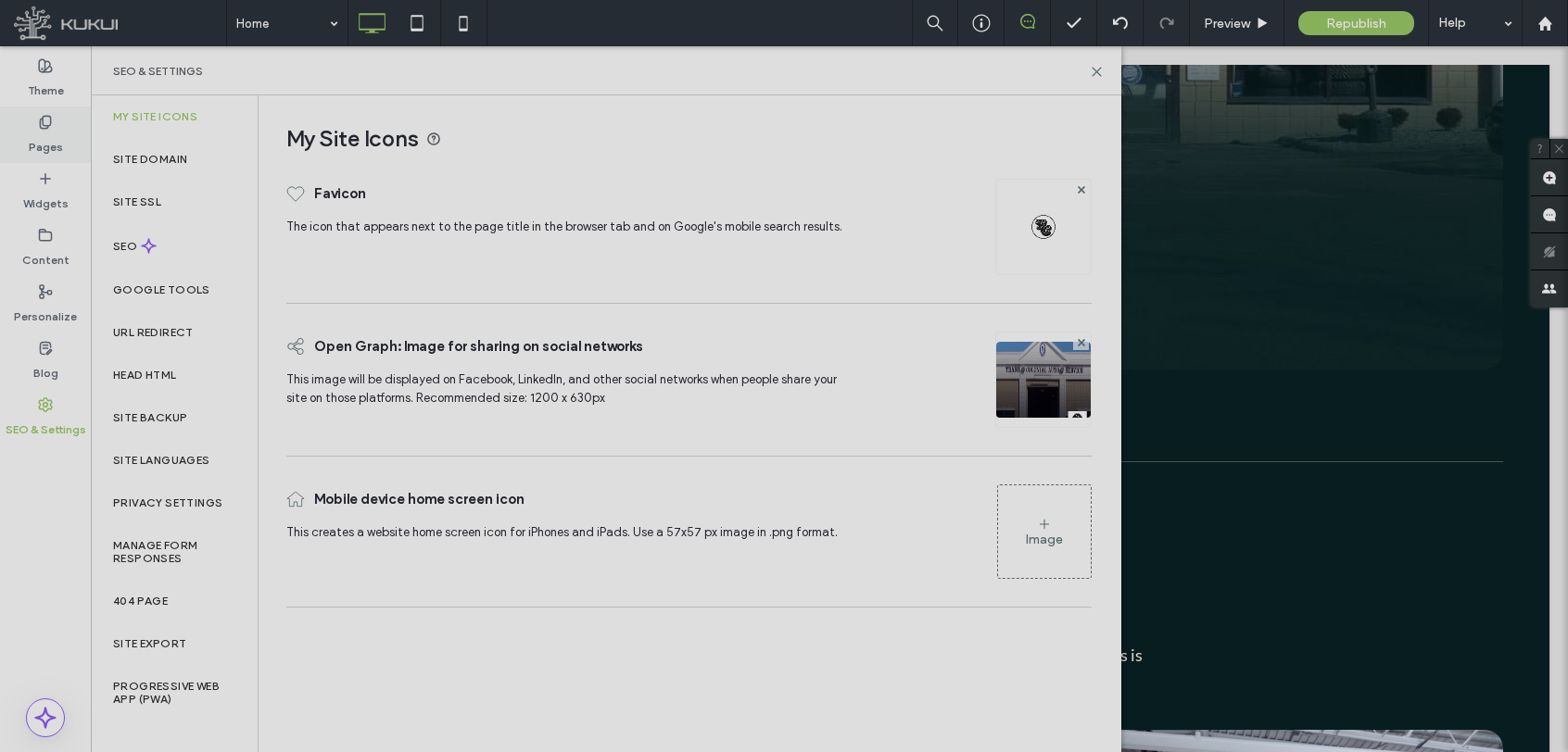
click at [35, 142] on label "Pages" at bounding box center [46, 142] width 35 height 26
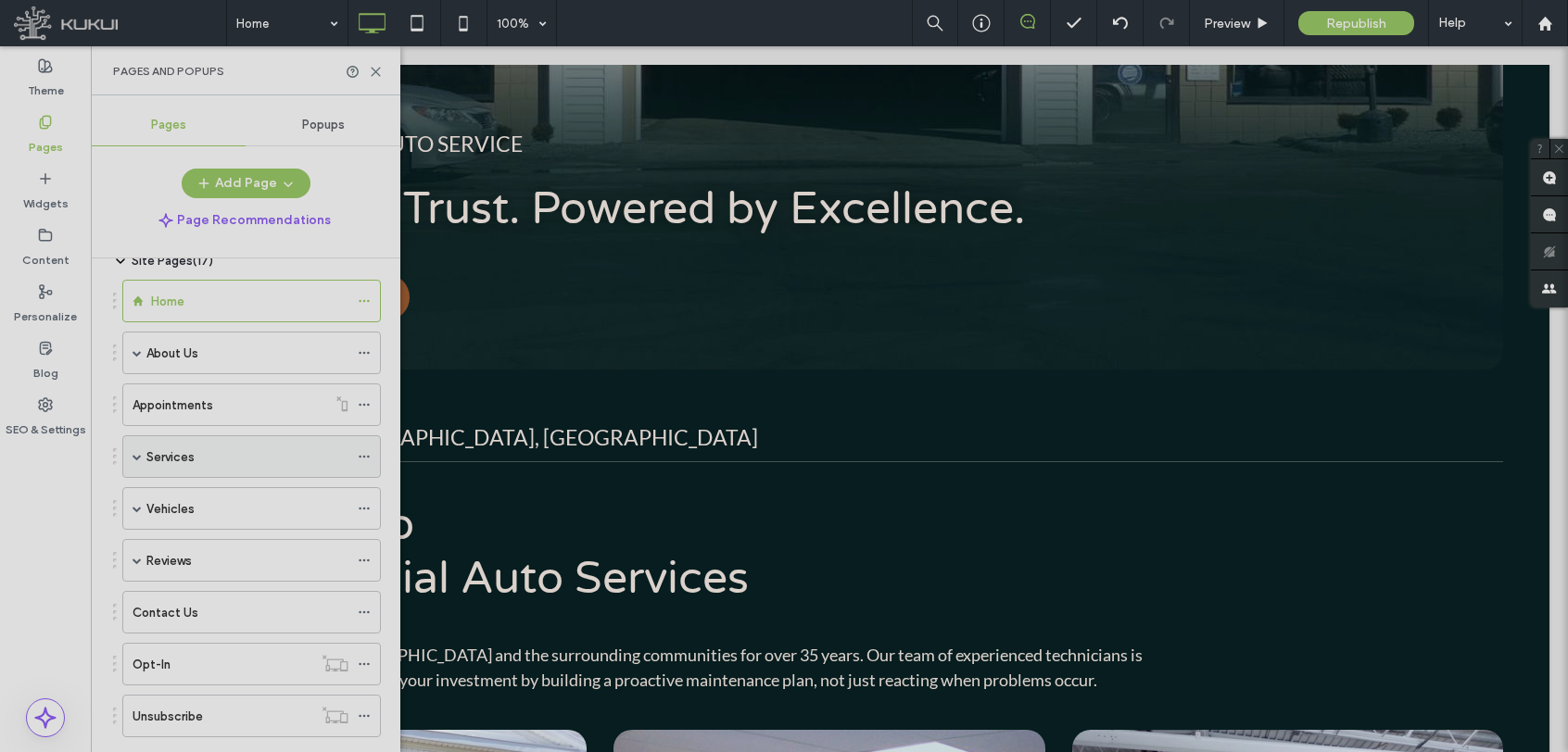
scroll to position [163, 0]
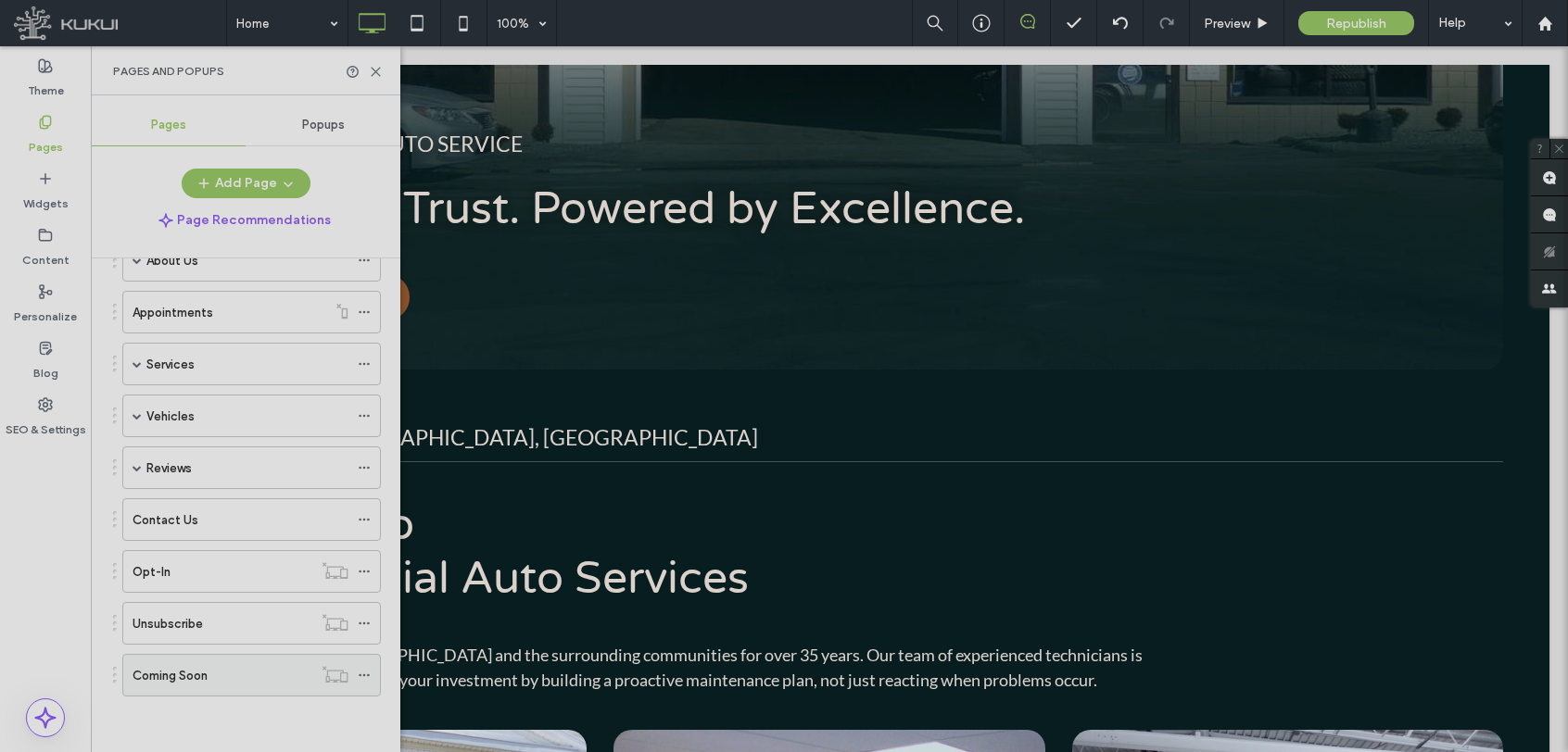
click at [256, 677] on div "Coming Soon" at bounding box center [222, 676] width 180 height 19
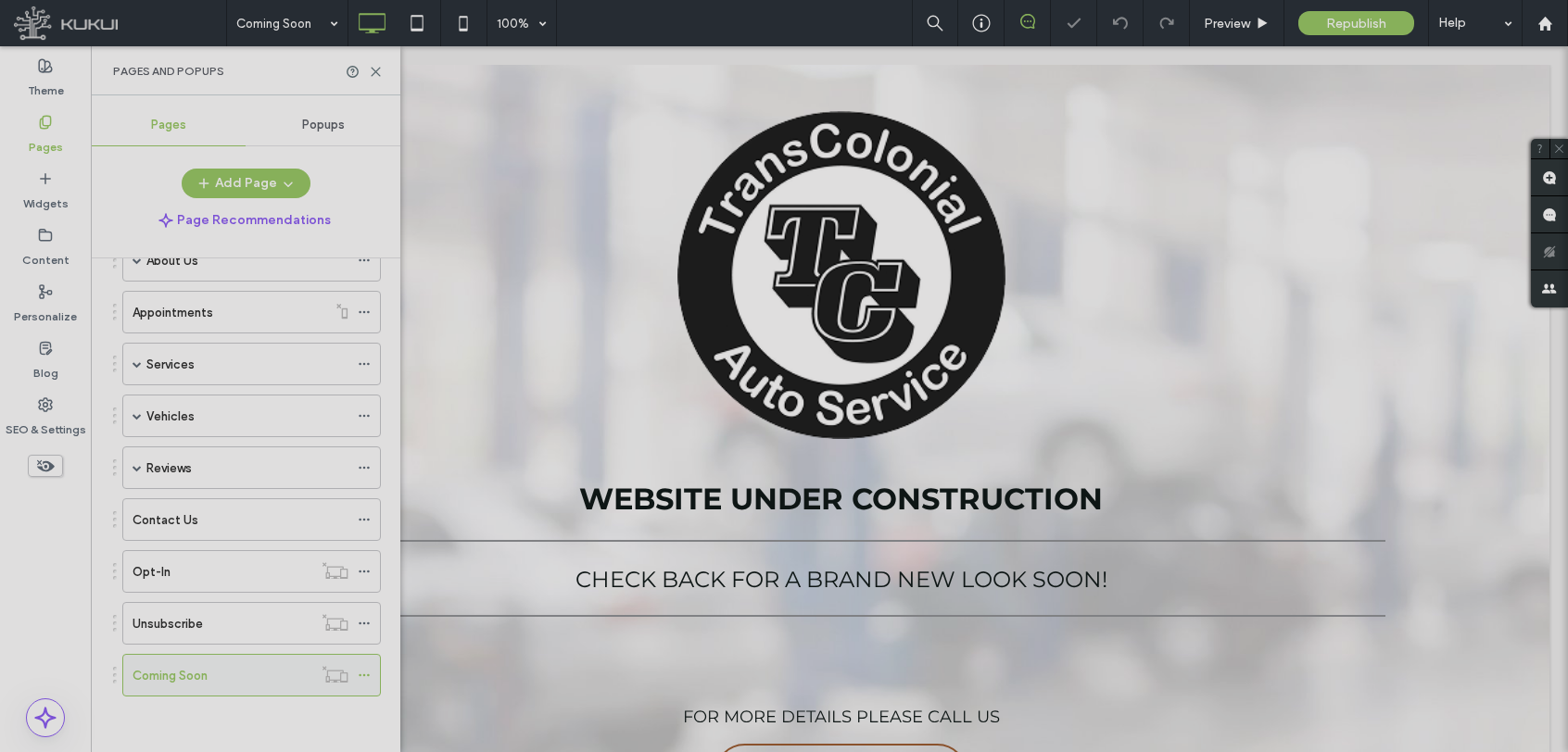
click at [365, 676] on use at bounding box center [364, 675] width 11 height 3
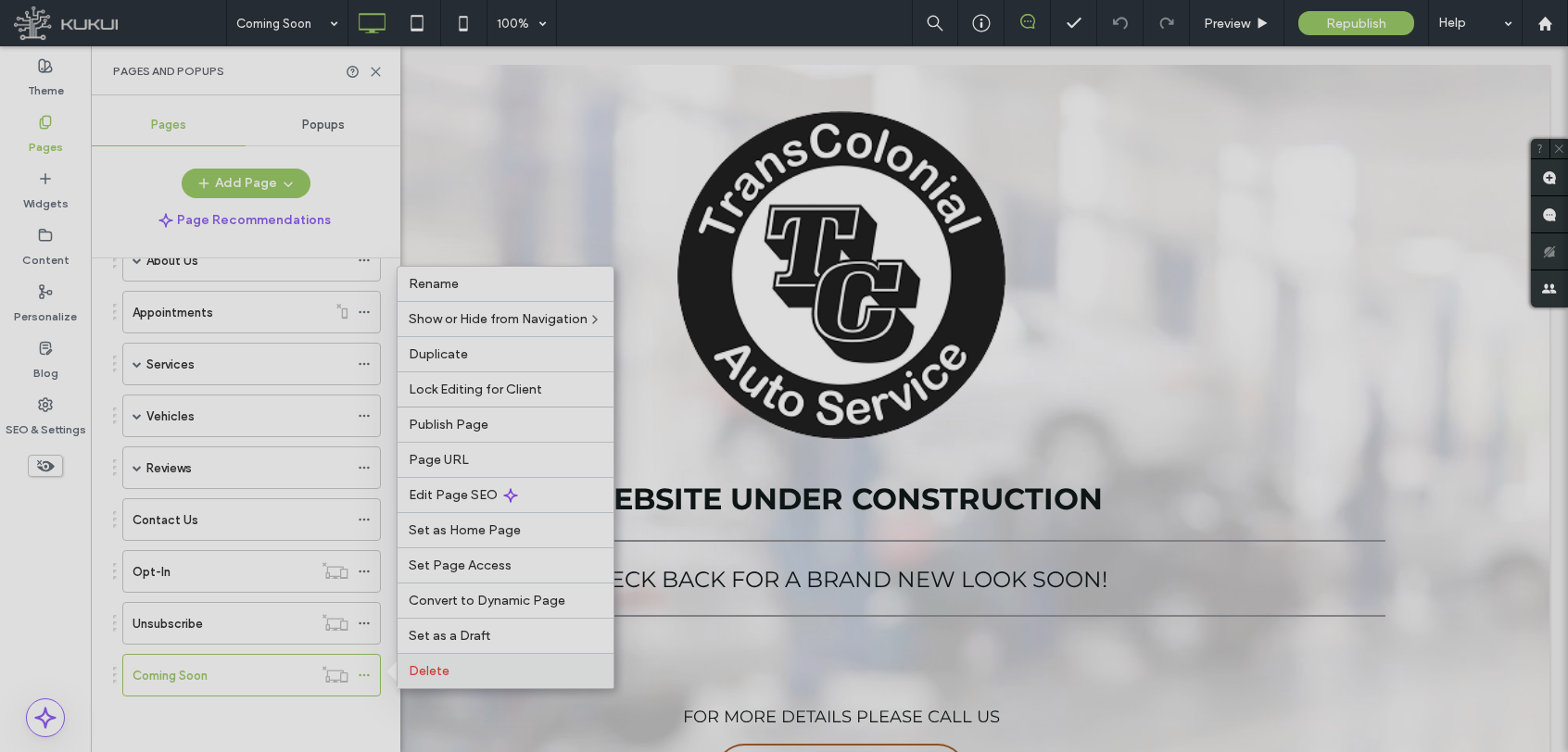
click at [441, 664] on span "Delete" at bounding box center [429, 671] width 40 height 15
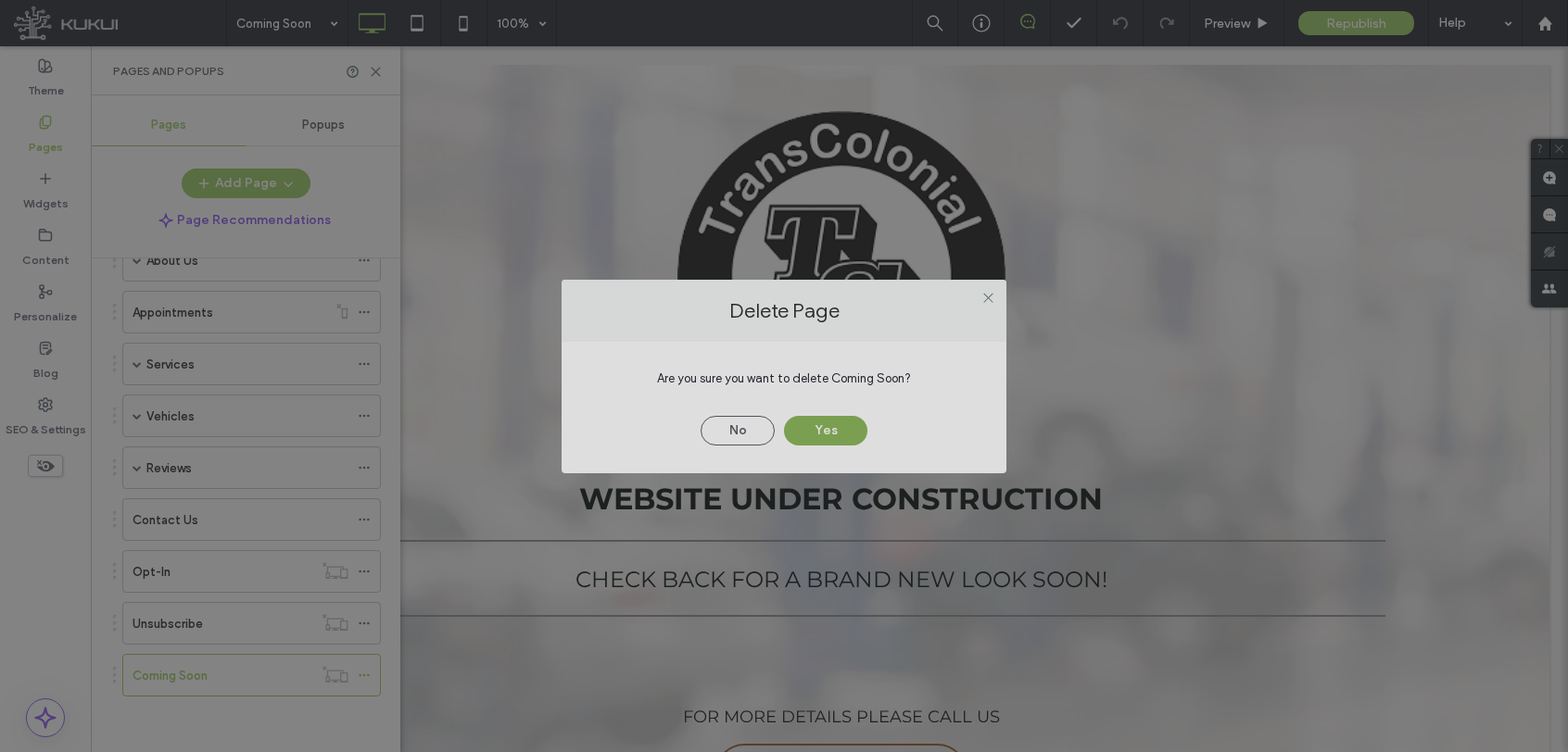
click at [820, 431] on button "Yes" at bounding box center [825, 431] width 84 height 30
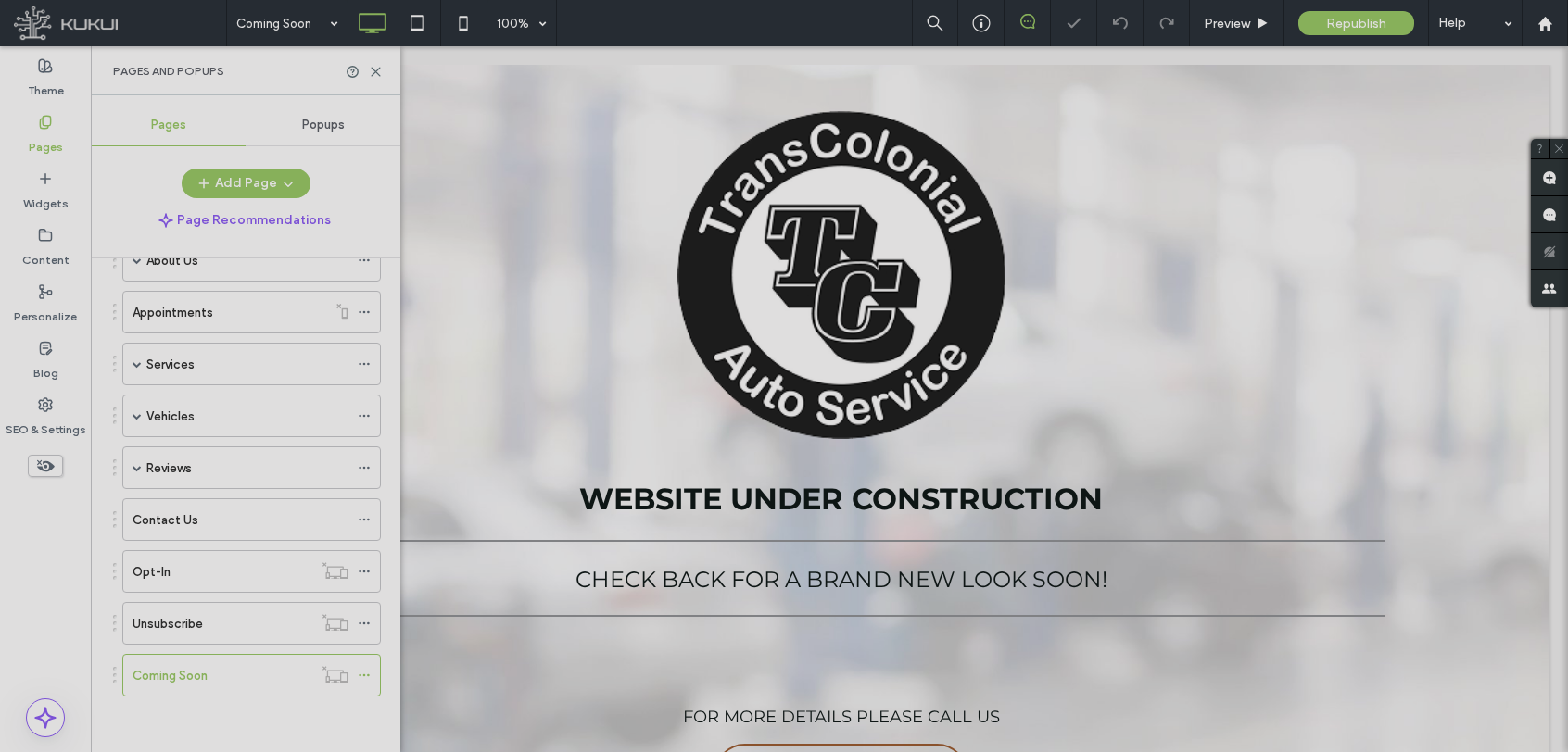
scroll to position [111, 0]
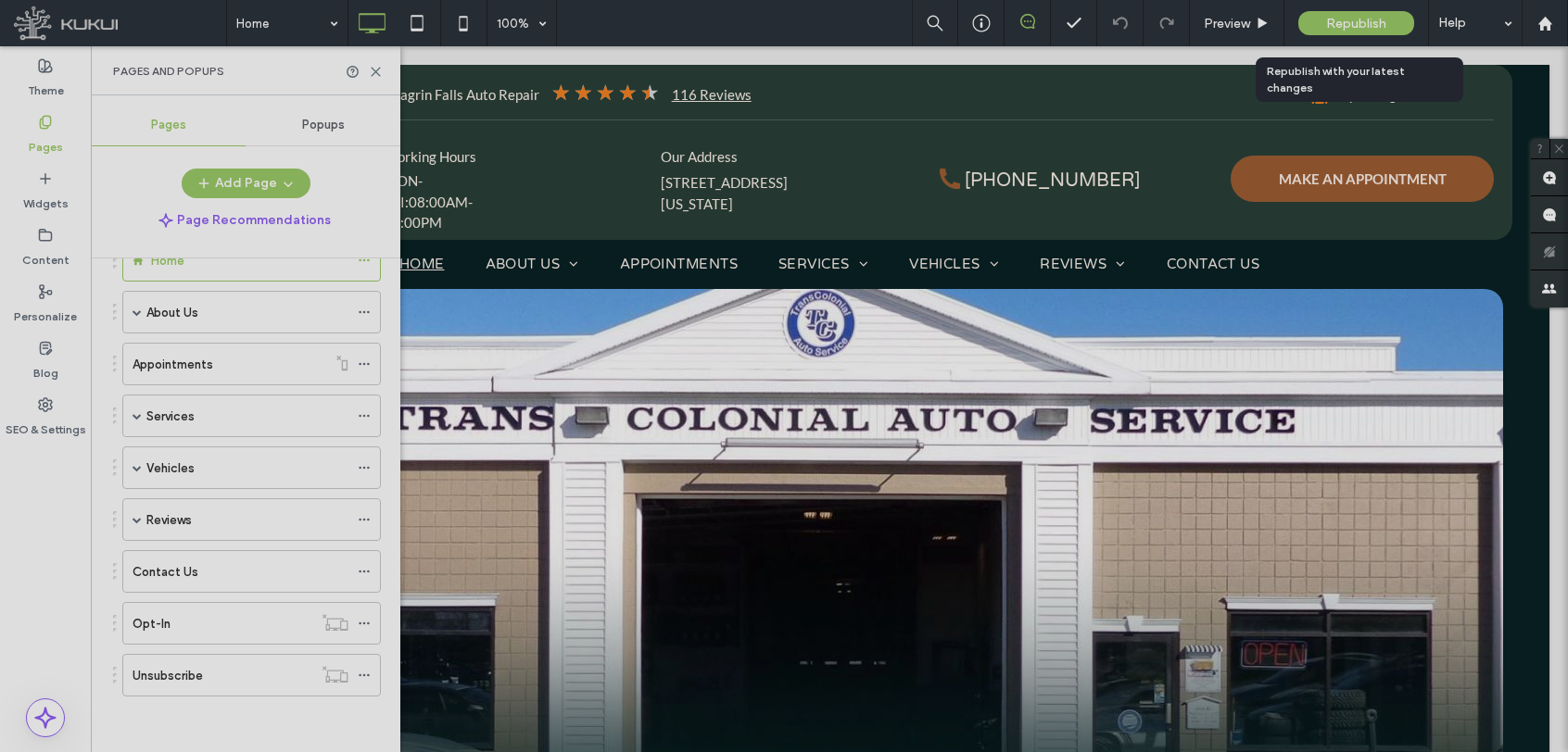
click at [1348, 34] on div "Republish" at bounding box center [1356, 23] width 115 height 24
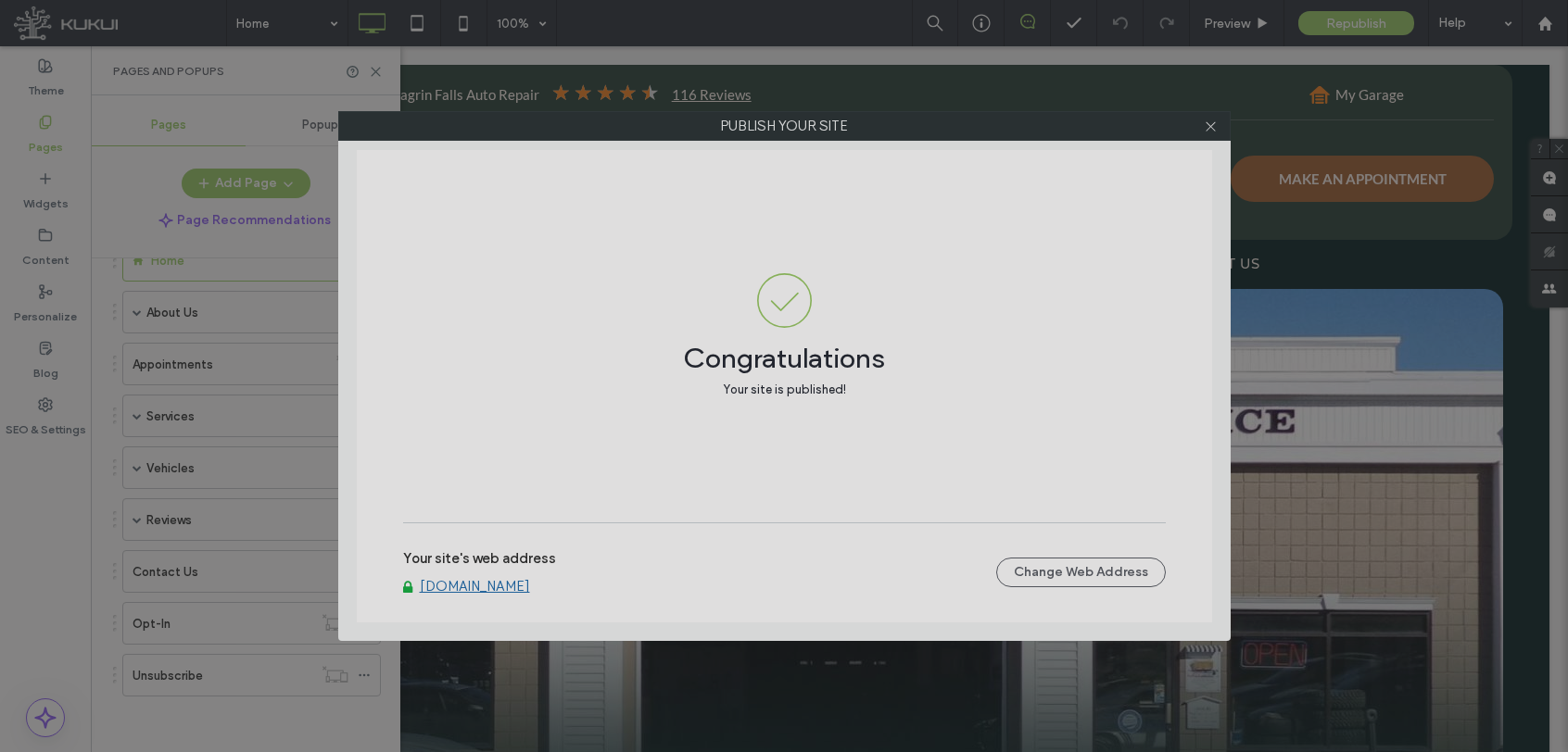
click at [530, 589] on link "[DOMAIN_NAME]" at bounding box center [474, 586] width 111 height 16
click at [1209, 131] on icon at bounding box center [1211, 126] width 13 height 13
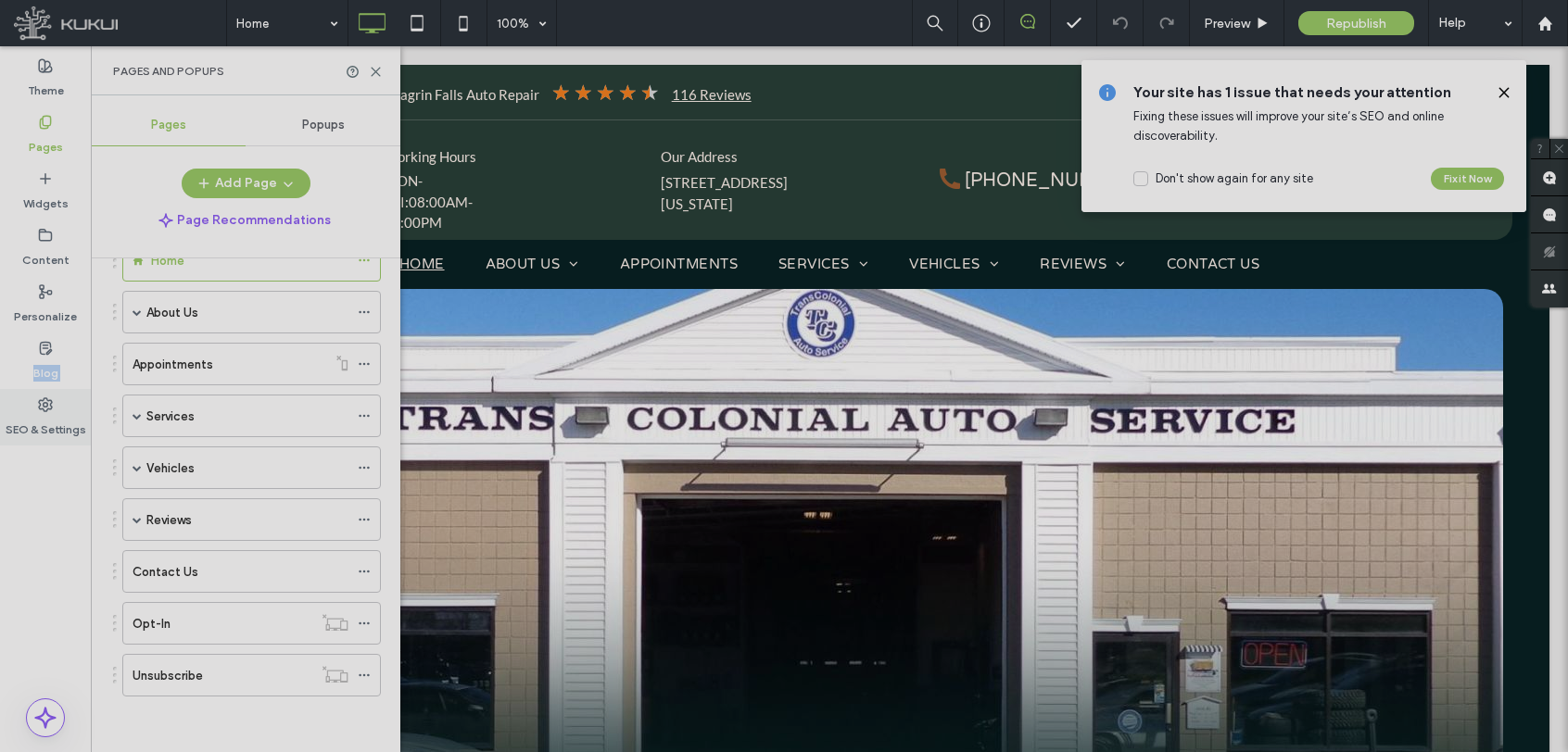
click at [38, 389] on div "Theme Pages Widgets Content Personalize Blog SEO & Settings" at bounding box center [45, 399] width 90 height 706
click at [39, 408] on use at bounding box center [44, 404] width 13 height 13
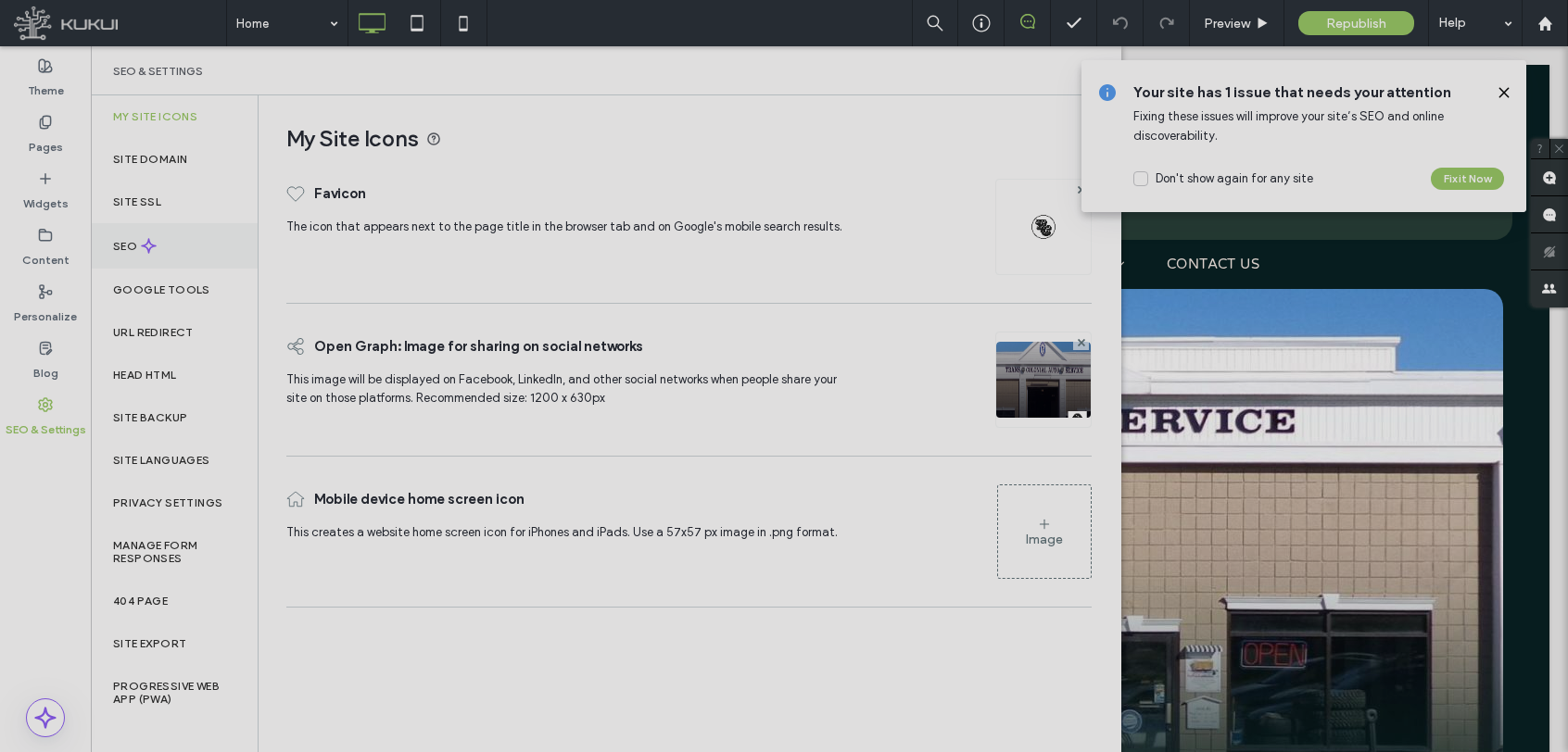
click at [152, 236] on div "SEO" at bounding box center [173, 245] width 166 height 45
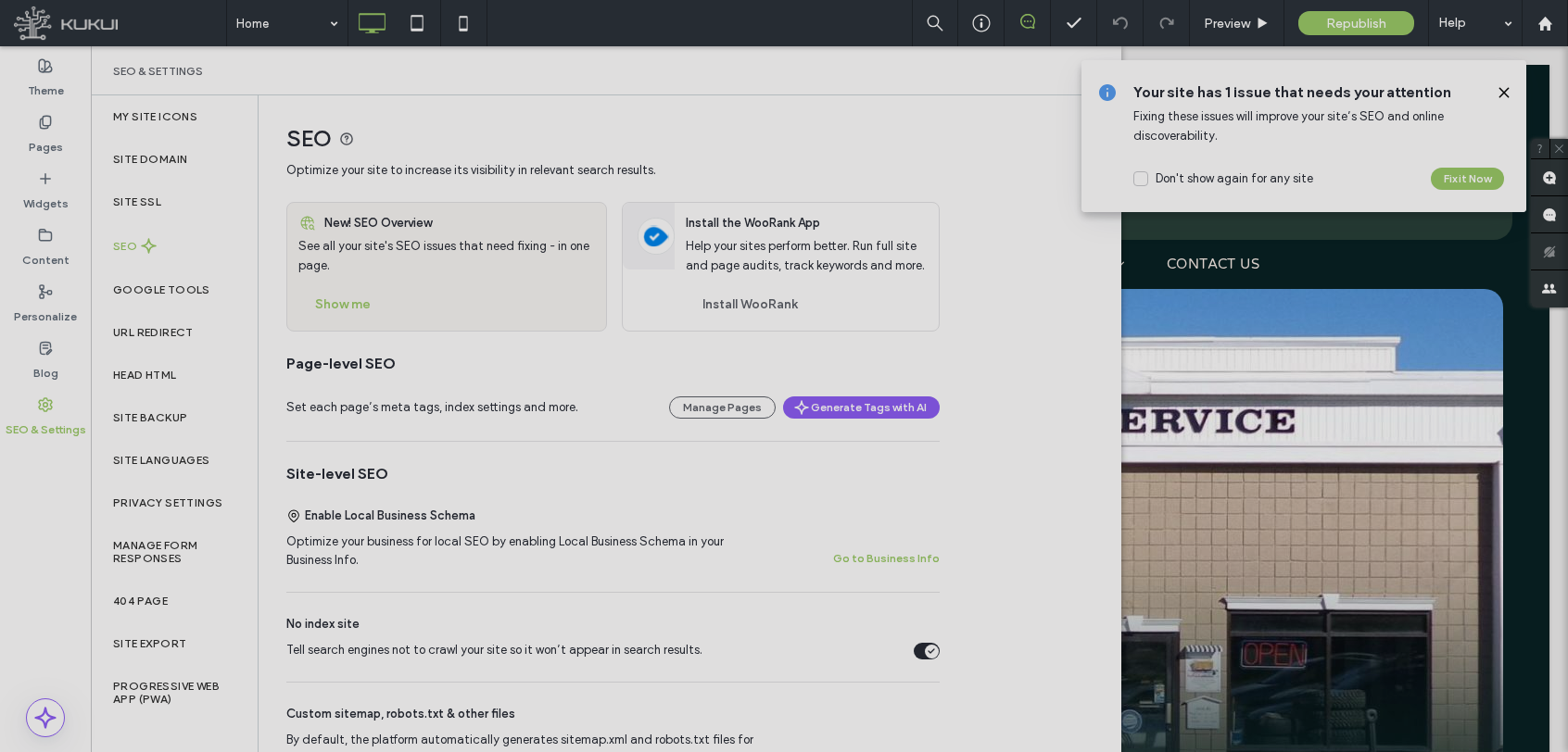
click at [923, 655] on div "Tell search engines not to crawl your site so it won’t appear in search results." at bounding box center [926, 651] width 26 height 16
click at [214, 207] on div "Site SSL" at bounding box center [173, 202] width 166 height 42
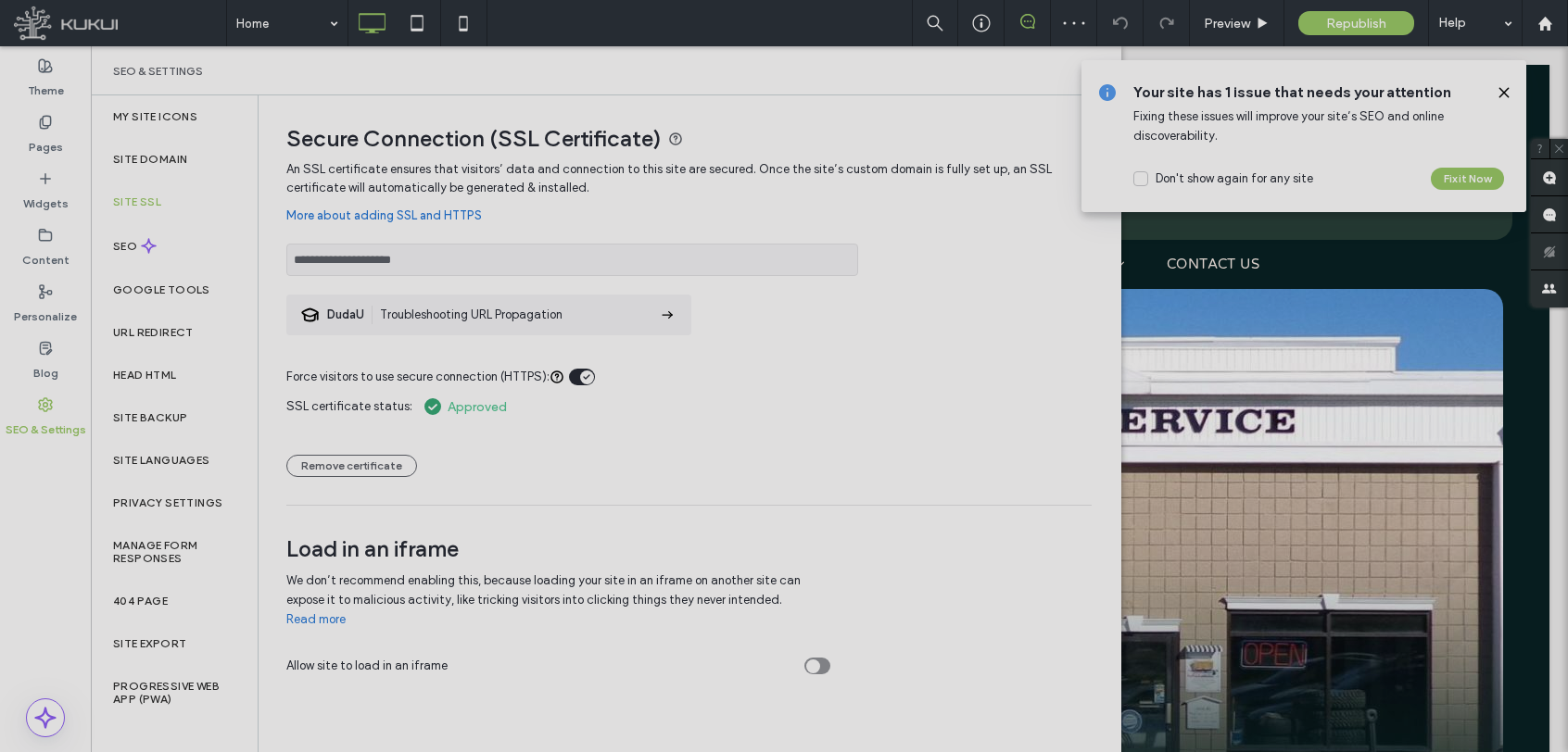
click at [1508, 89] on use at bounding box center [1504, 92] width 9 height 9
